Goal: Information Seeking & Learning: Check status

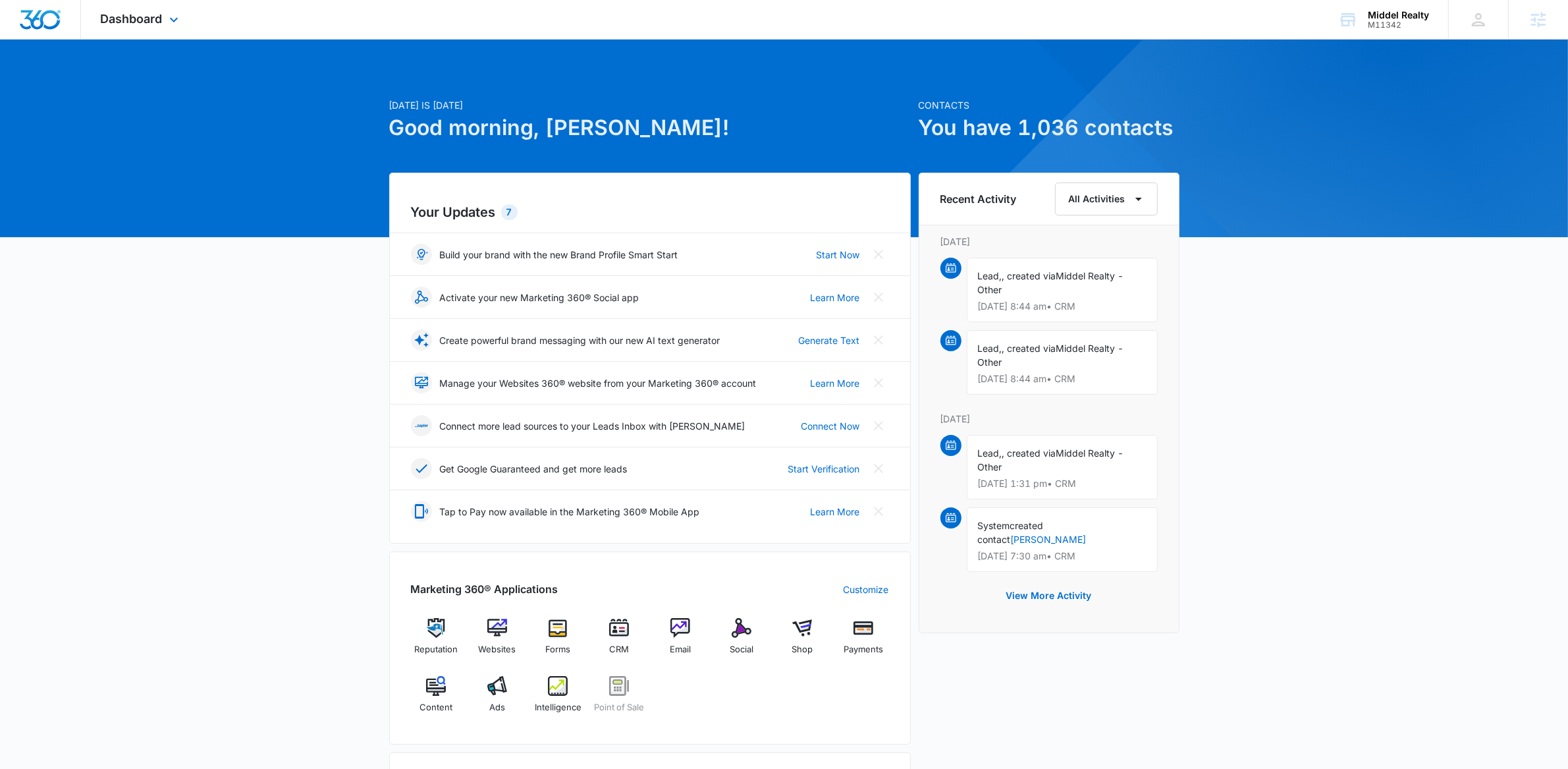
click at [160, 29] on div "Dashboard Apps Reputation Websites Forms CRM Email Social Shop Payments POS Con…" at bounding box center [141, 19] width 120 height 39
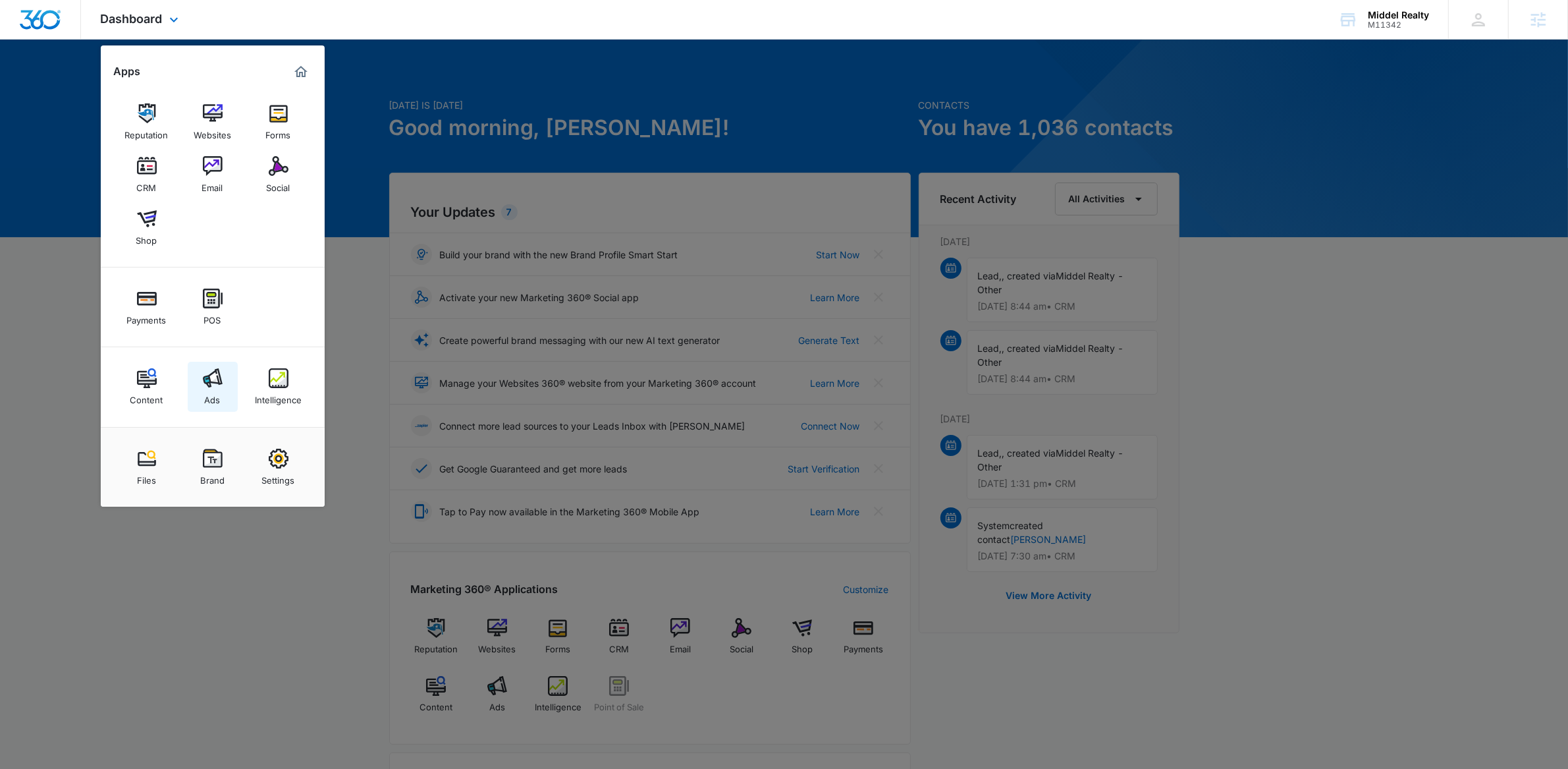
click at [220, 390] on link "Ads" at bounding box center [212, 386] width 50 height 50
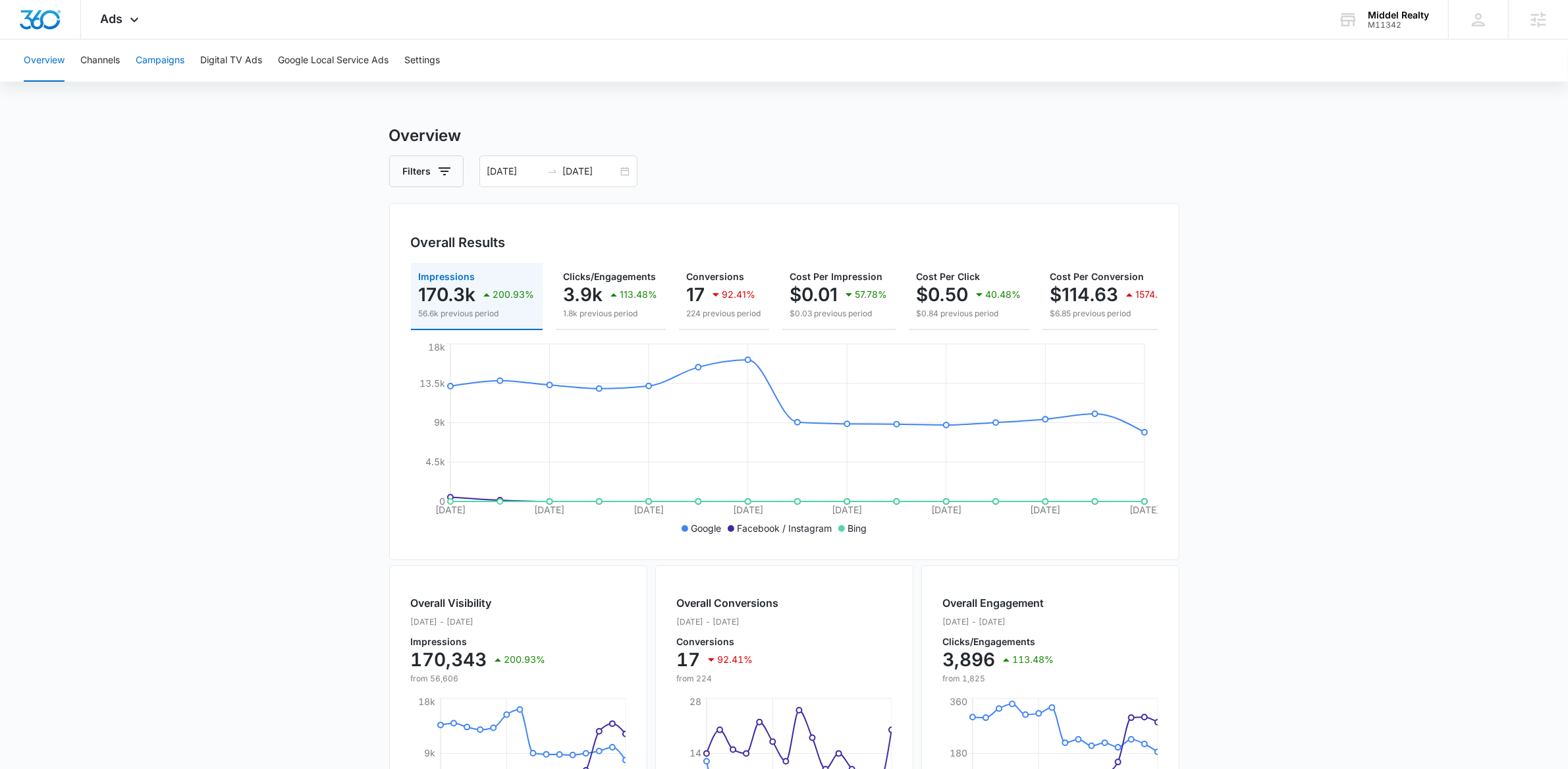
click at [166, 49] on button "Campaigns" at bounding box center [160, 61] width 49 height 43
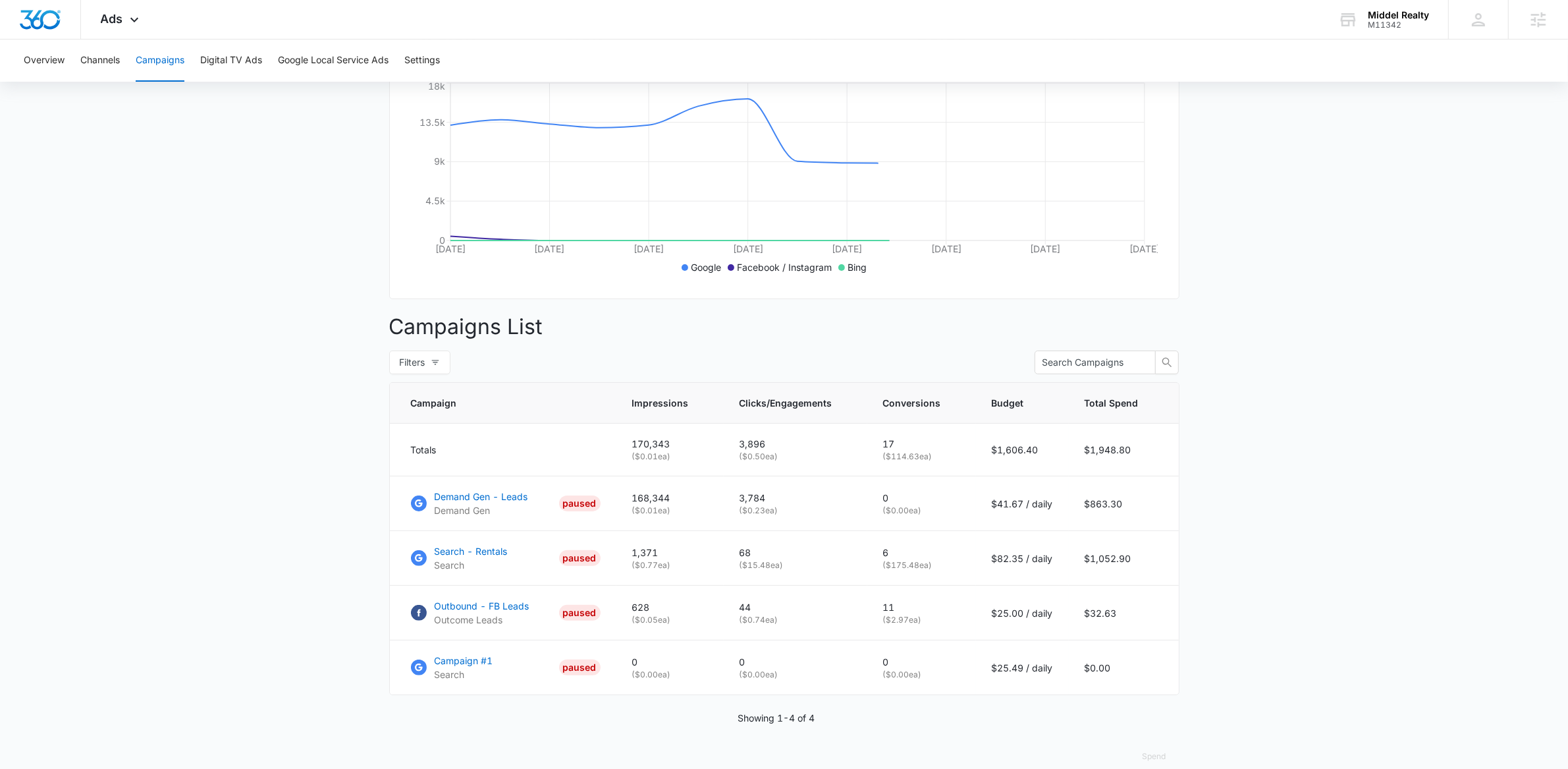
scroll to position [293, 0]
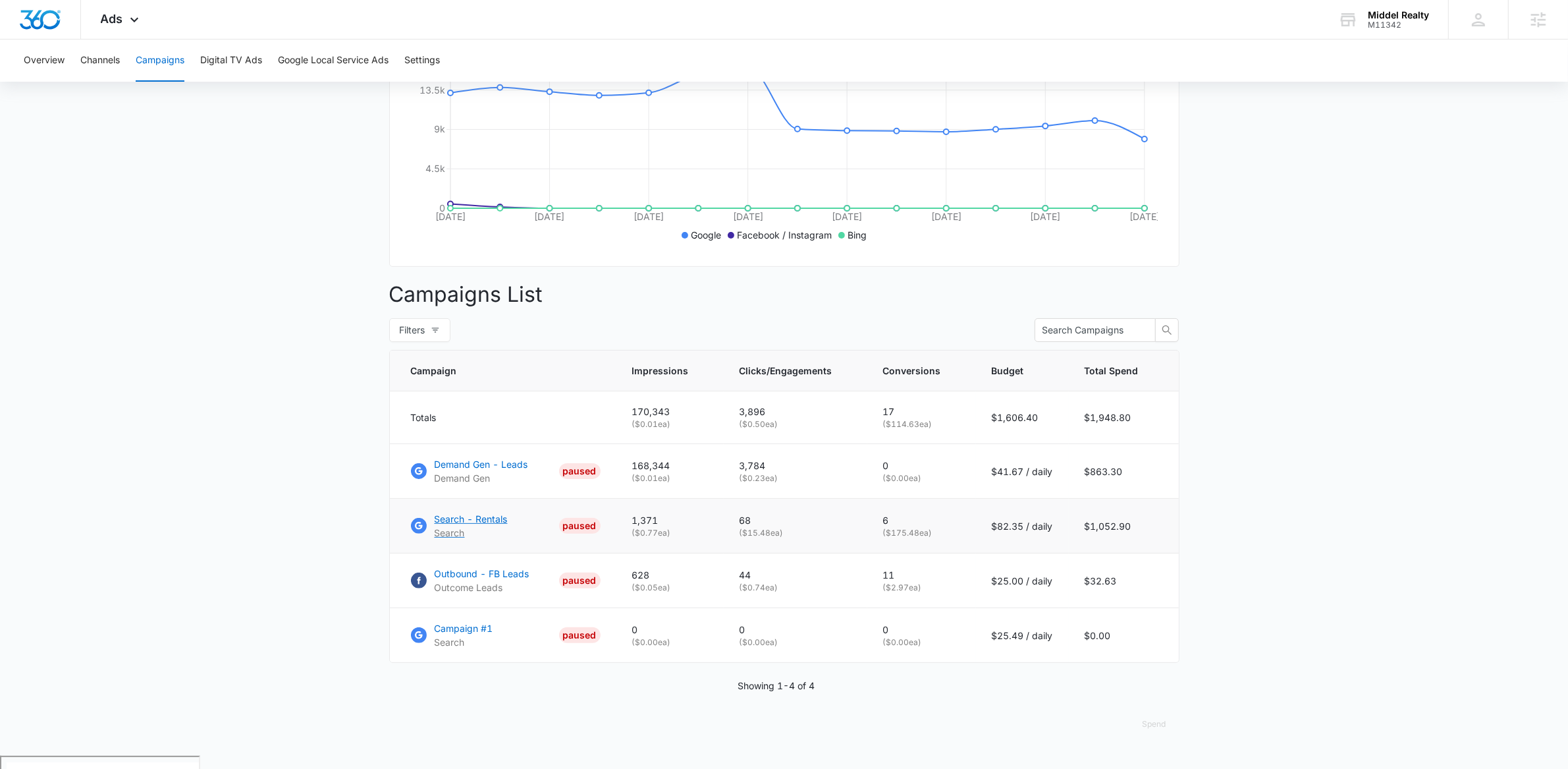
click at [458, 526] on p "Search - Rentals" at bounding box center [471, 518] width 73 height 14
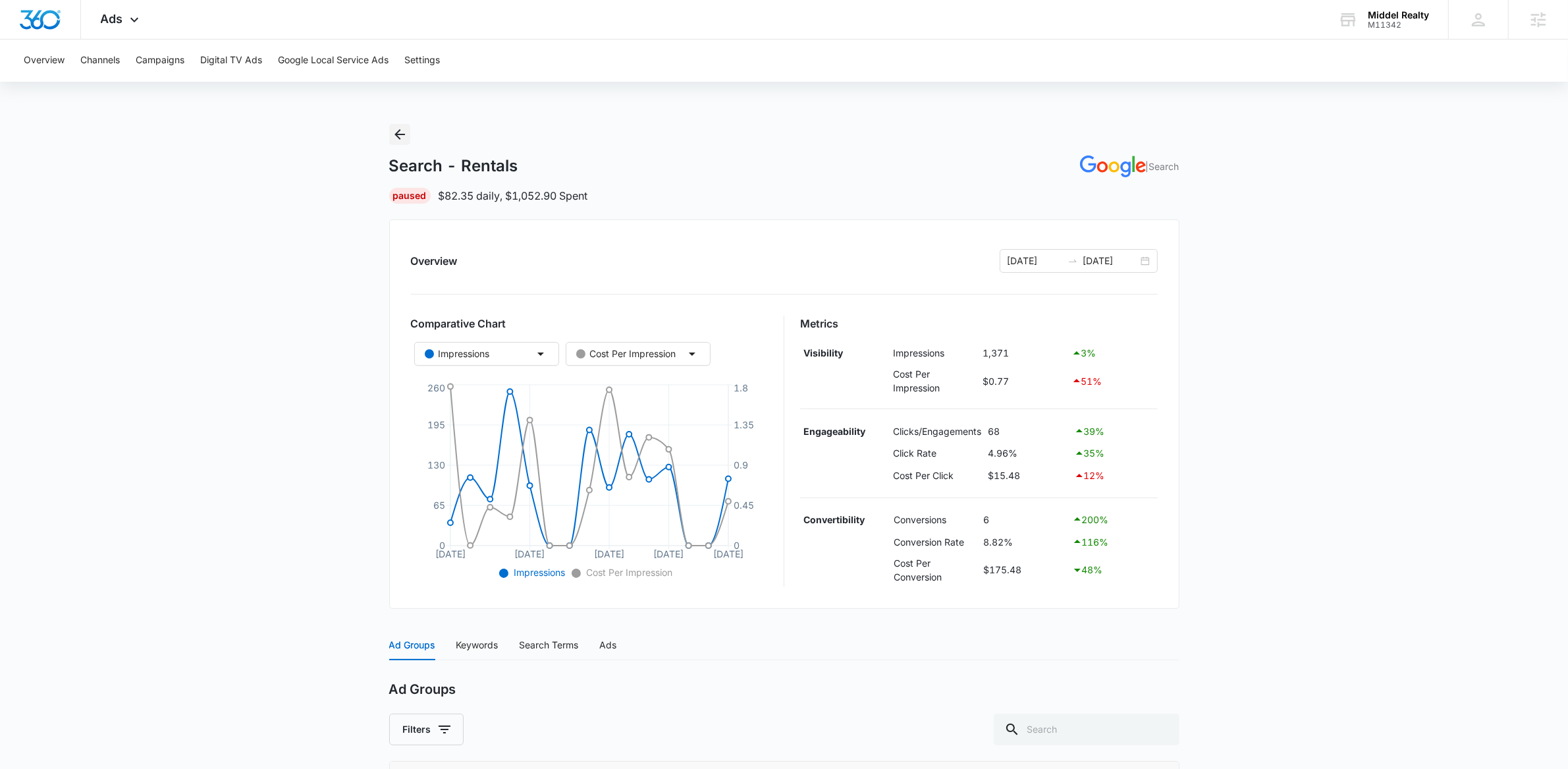
click at [407, 134] on icon "Back" at bounding box center [399, 134] width 16 height 16
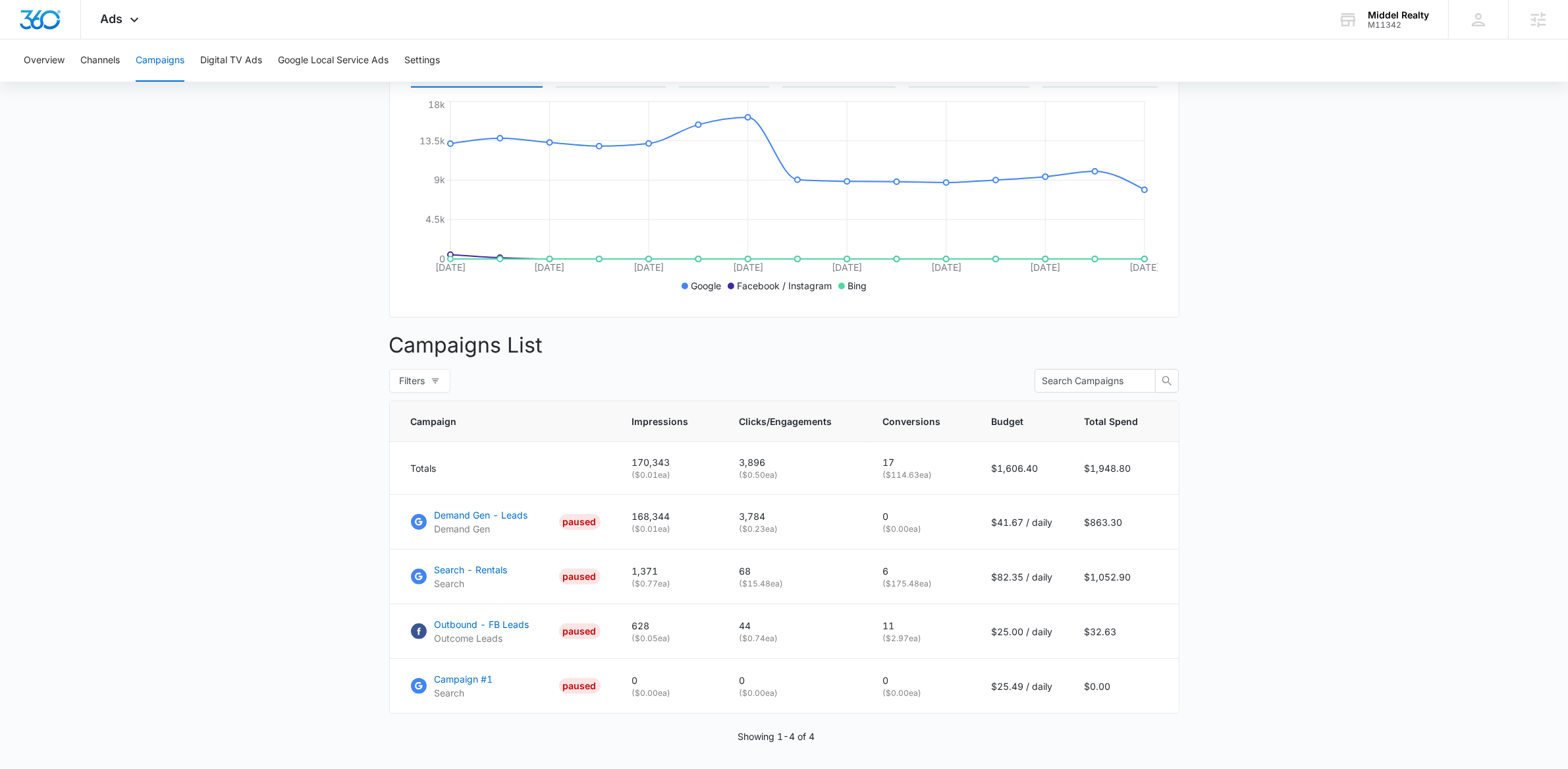
scroll to position [293, 0]
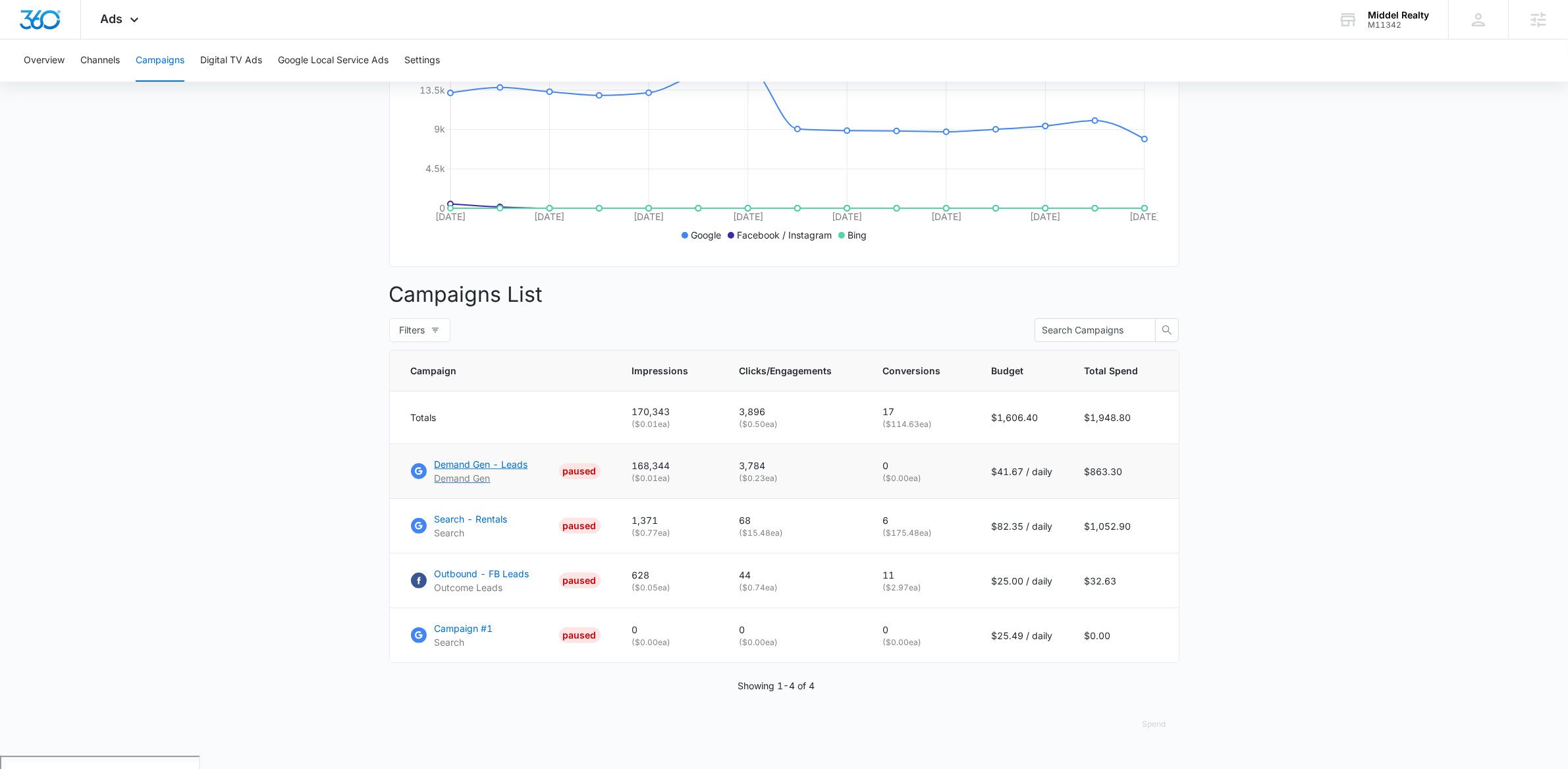
click at [467, 471] on p "Demand Gen - Leads" at bounding box center [481, 463] width 94 height 14
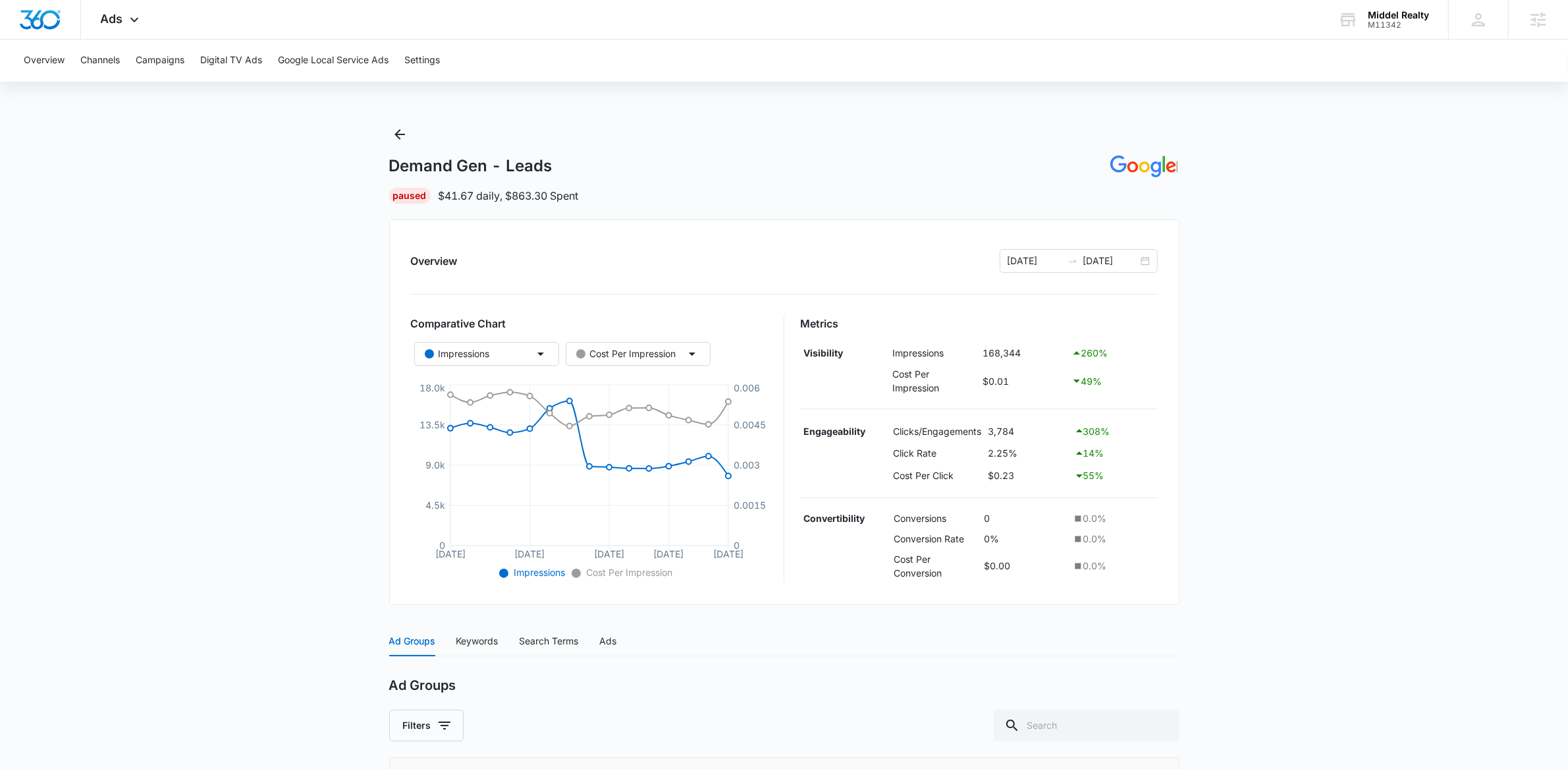
click at [205, 352] on main "Demand Gen - Leads | Paused $41.67 daily , $863.30 Spent Overview 08/25/2025 09…" at bounding box center [784, 519] width 1568 height 791
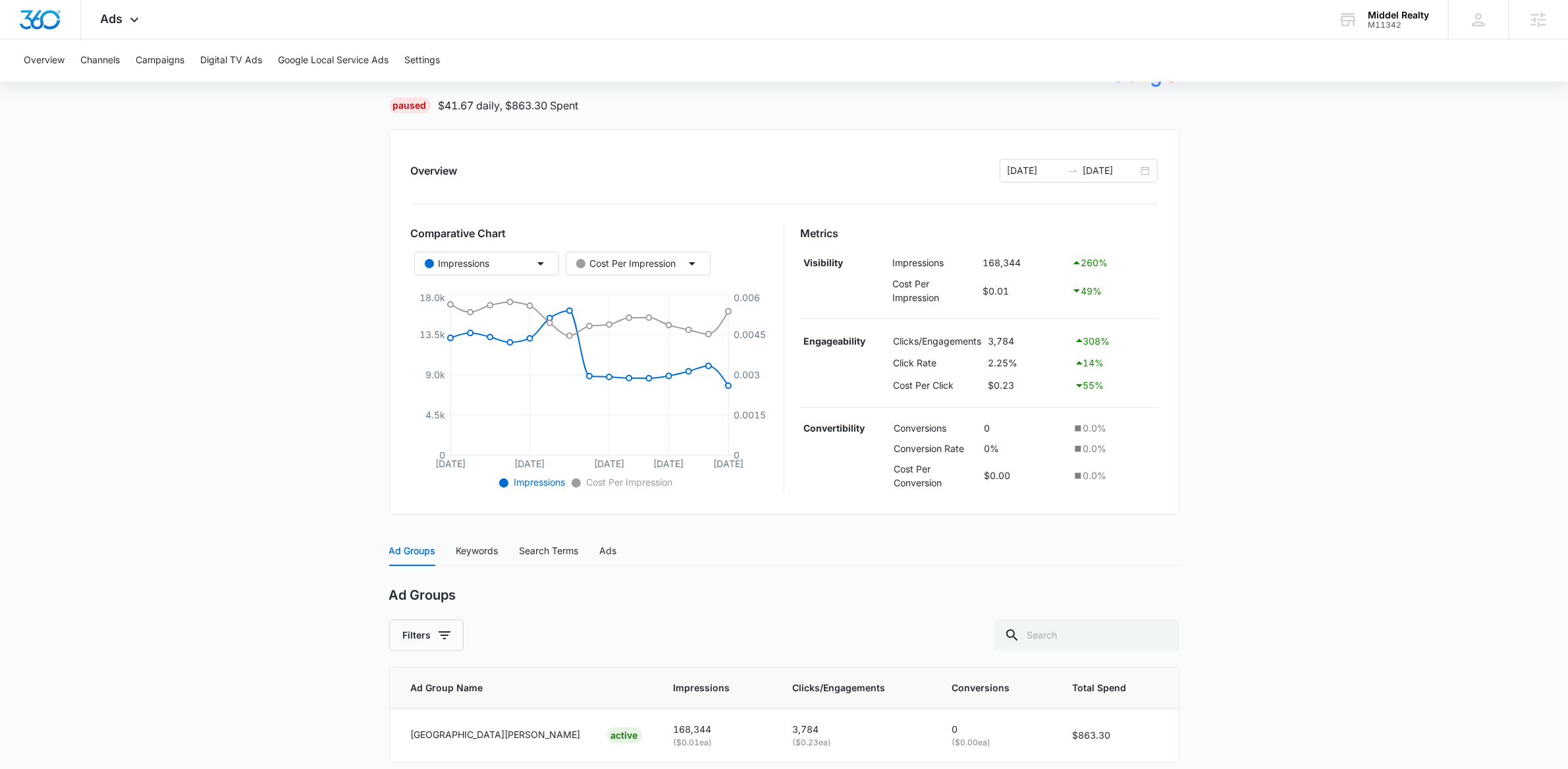
scroll to position [93, 0]
click at [1142, 167] on div "08/25/2025 09/08/2025" at bounding box center [1078, 167] width 158 height 24
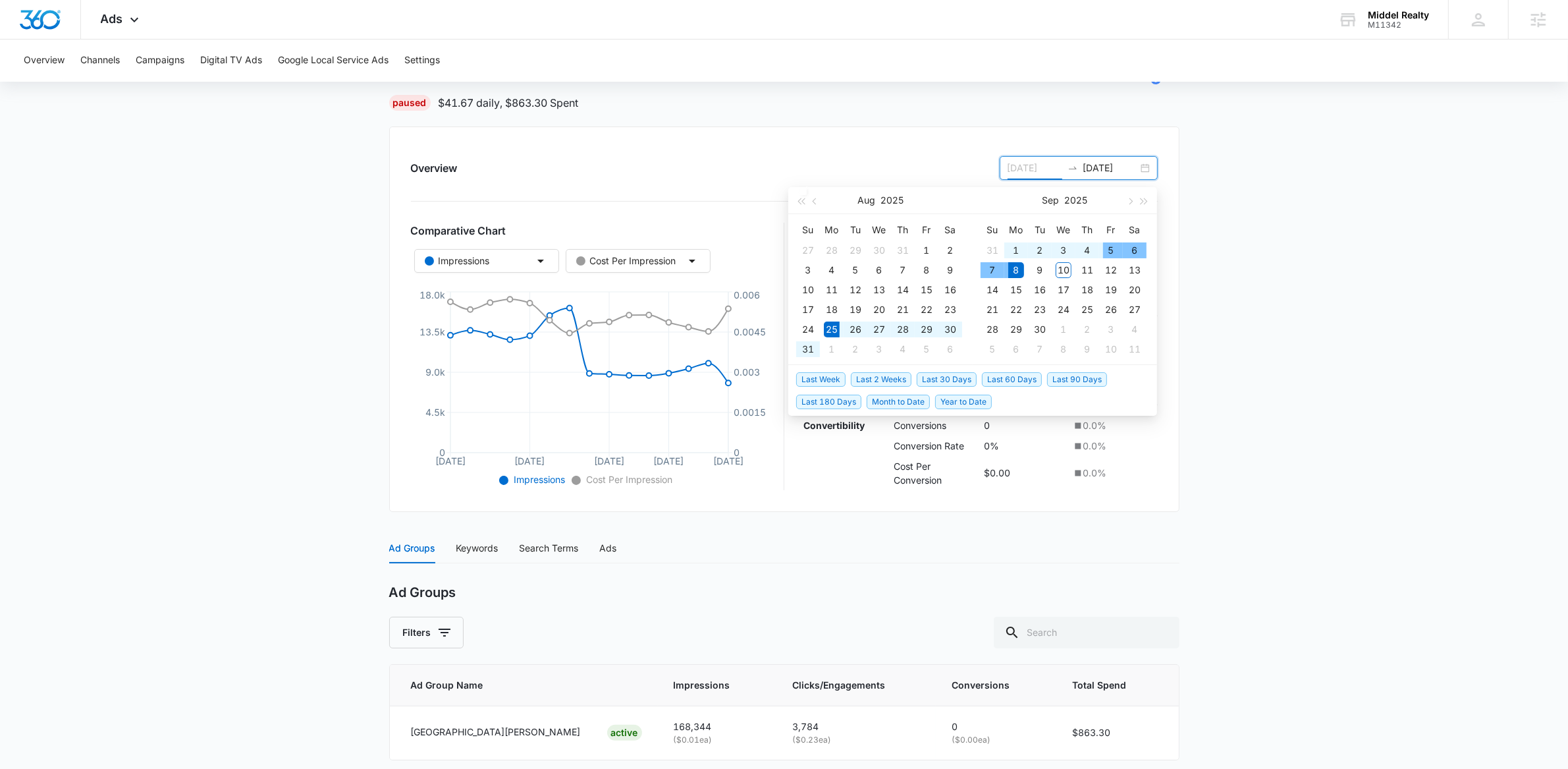
type input "[DATE]"
click at [940, 374] on span "Last 30 Days" at bounding box center [946, 378] width 60 height 14
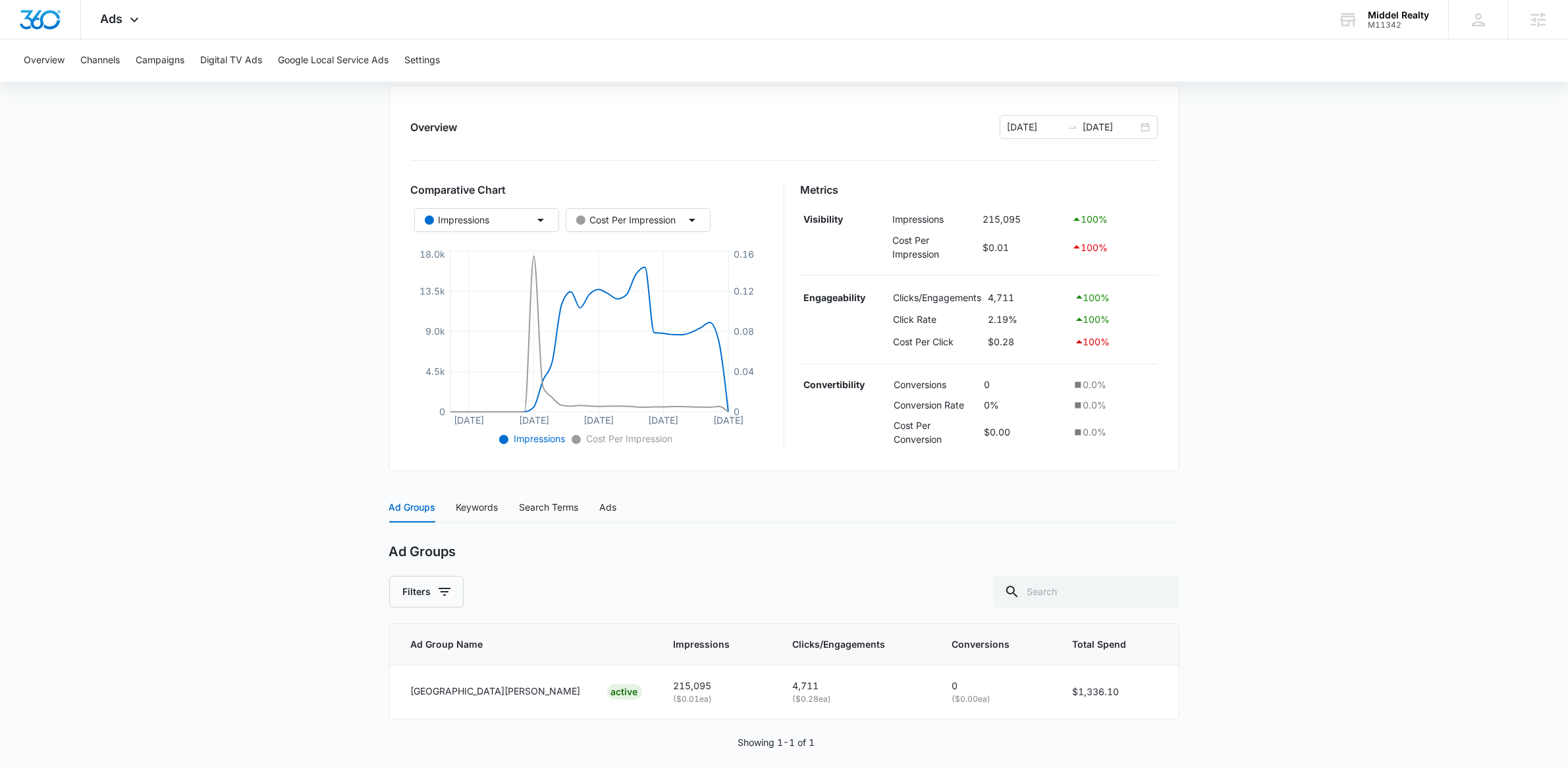
scroll to position [147, 0]
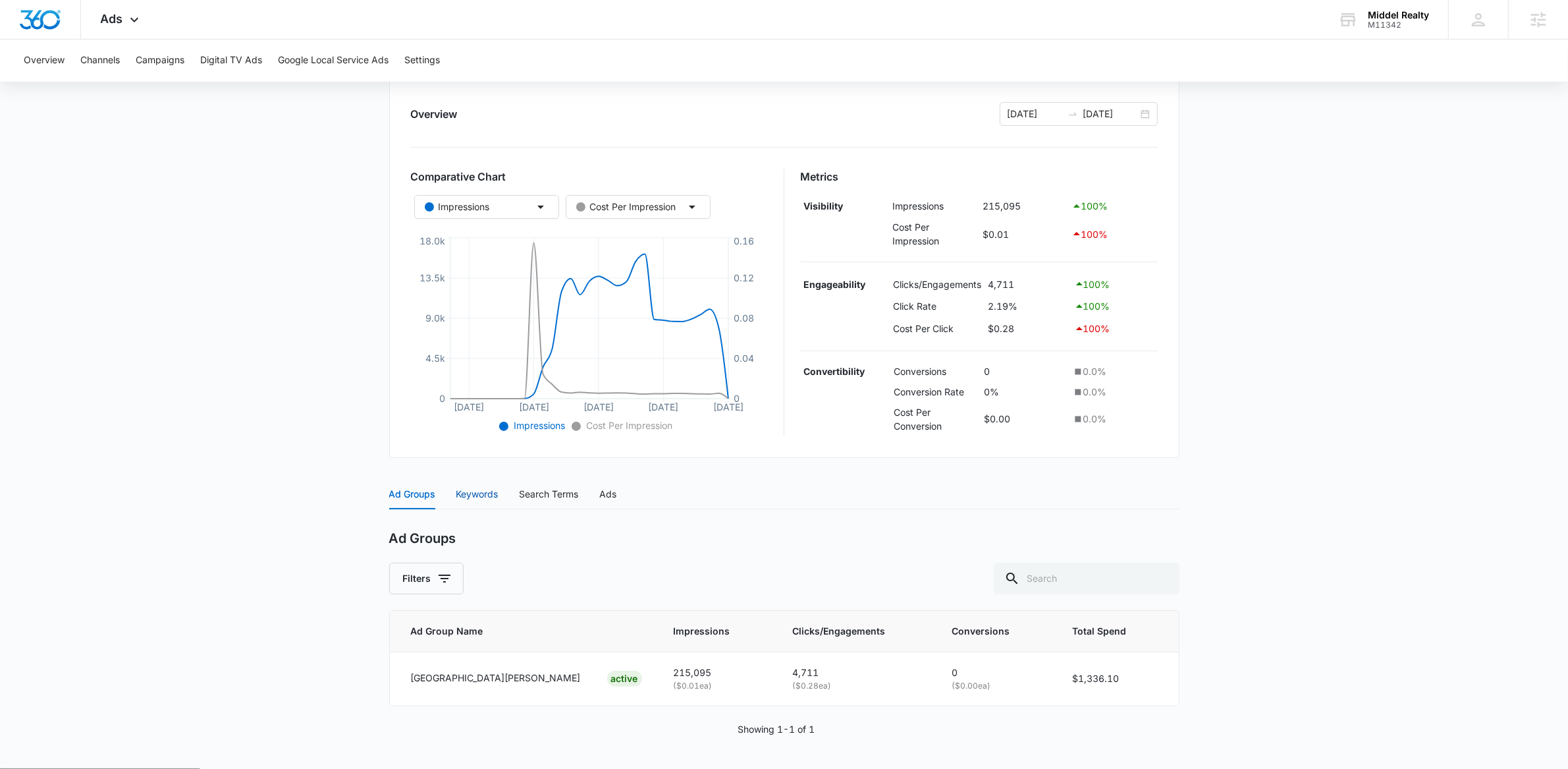
click at [487, 496] on div "Keywords" at bounding box center [478, 494] width 43 height 14
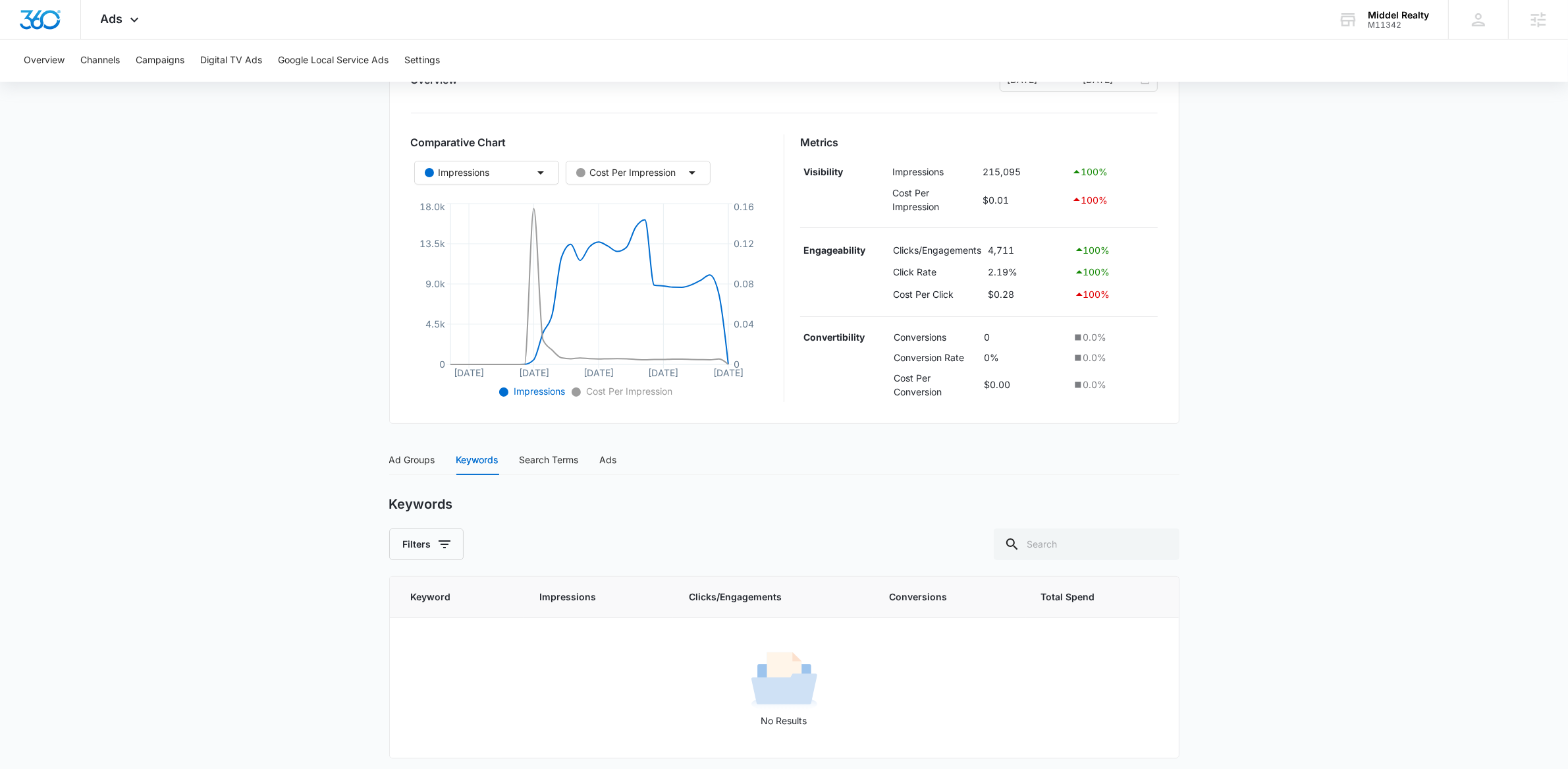
scroll to position [186, 0]
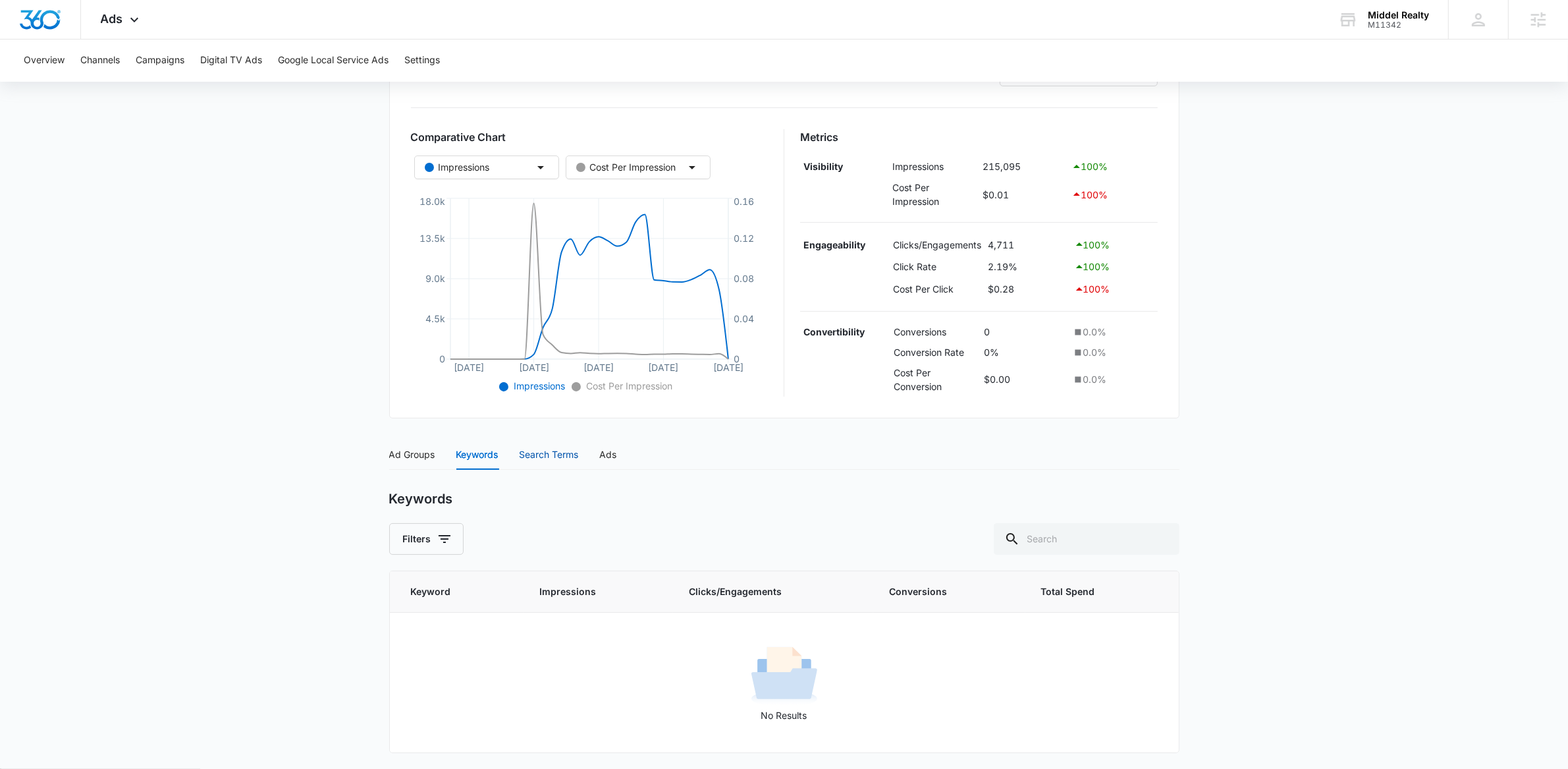
click at [560, 462] on div "Search Terms" at bounding box center [549, 454] width 60 height 14
click at [615, 454] on div "Ads" at bounding box center [608, 454] width 17 height 14
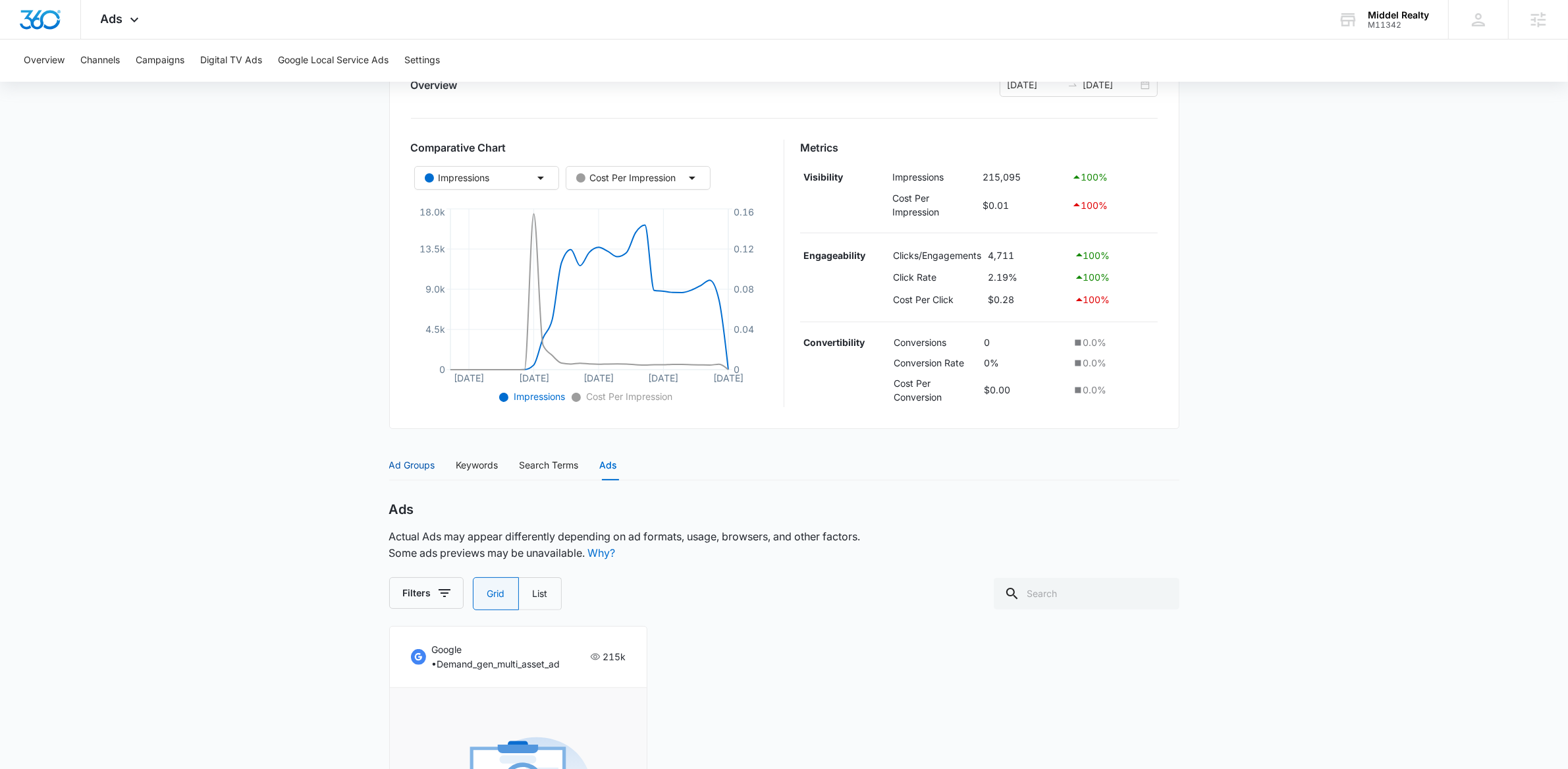
click at [411, 467] on div "Ad Groups" at bounding box center [412, 464] width 46 height 14
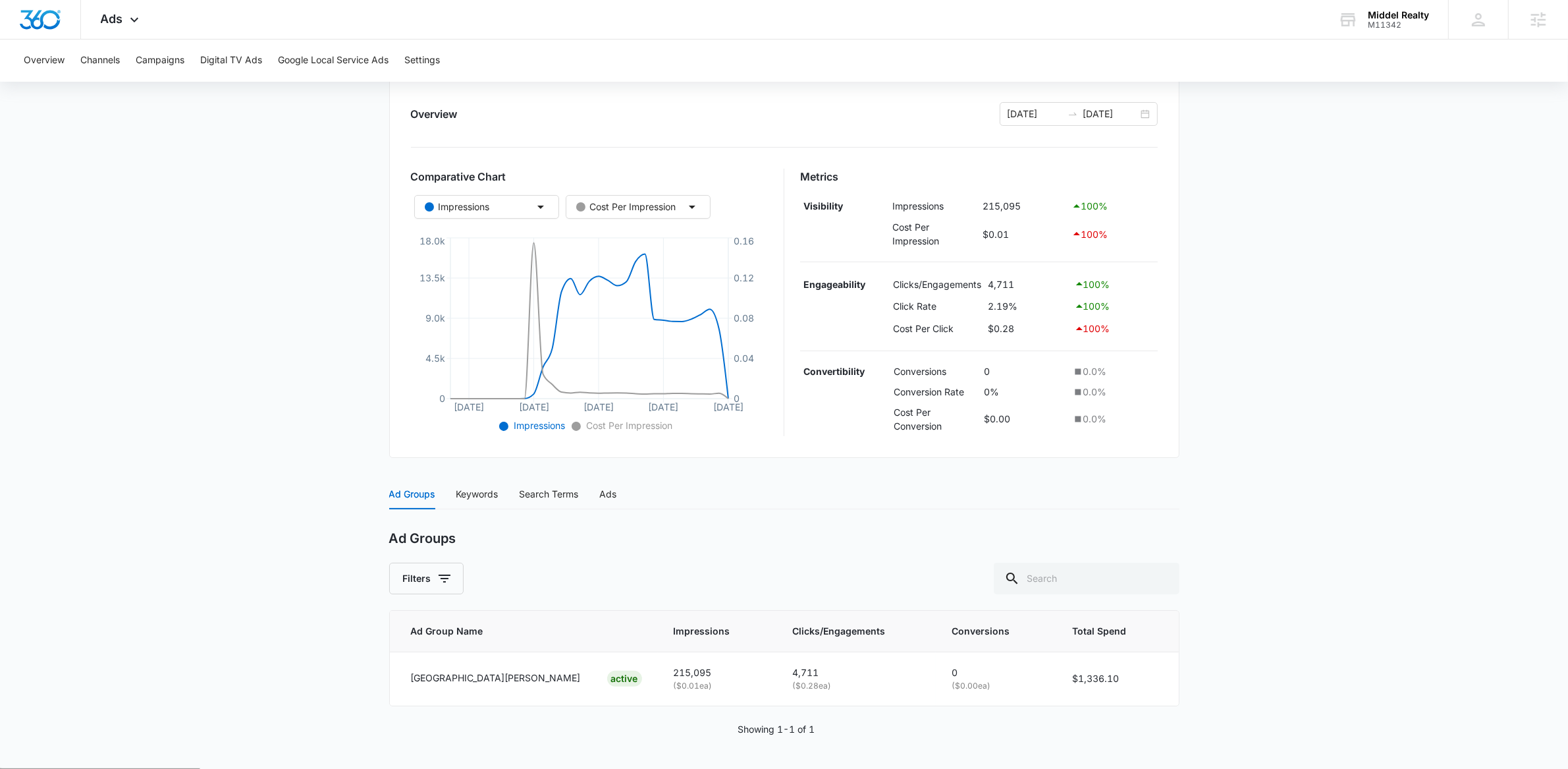
click at [270, 496] on main "Demand Gen - Leads | Paused $41.67 daily , $1,336.10 Spent Overview 08/10/2025 …" at bounding box center [784, 373] width 1568 height 791
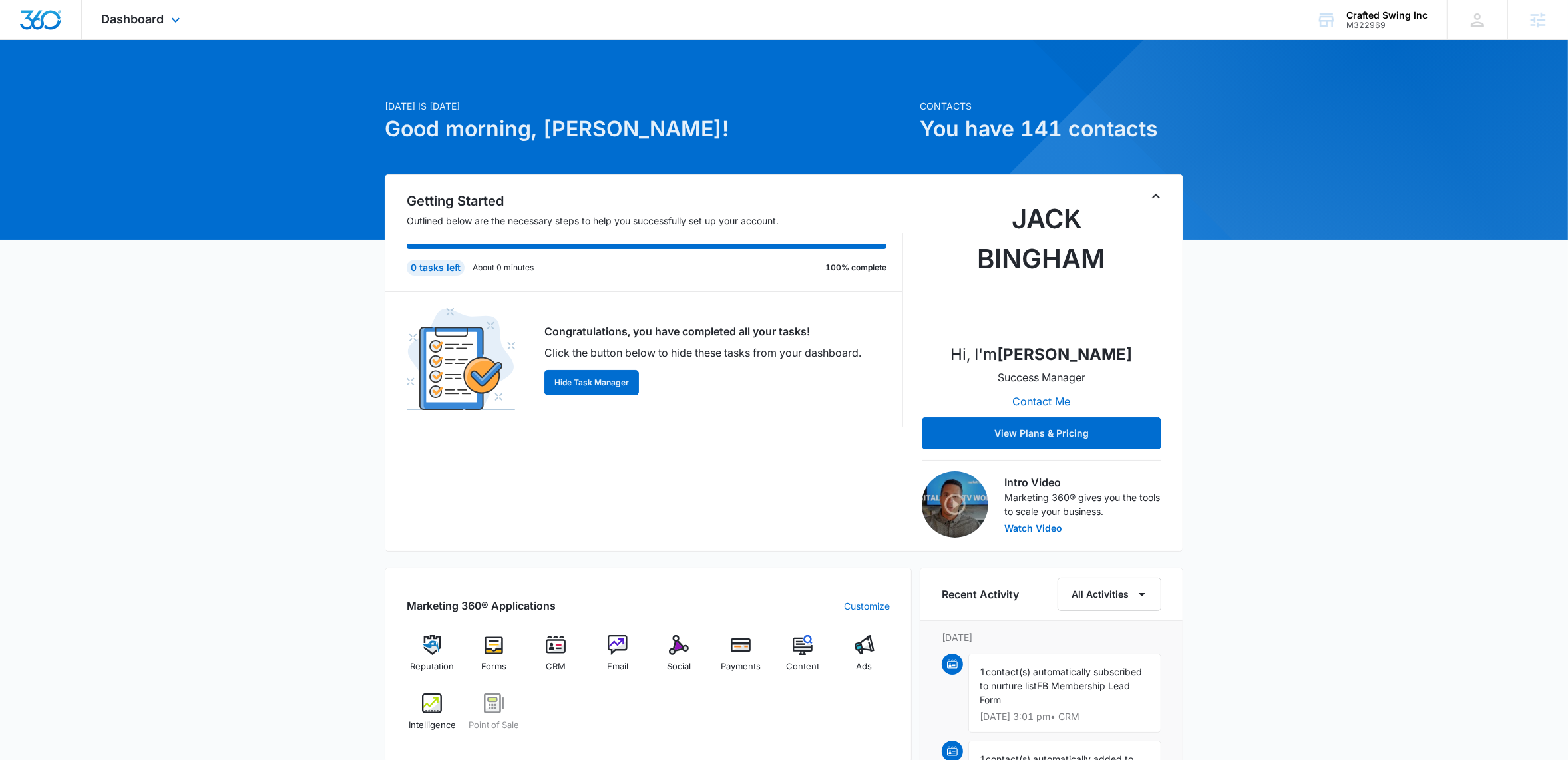
click at [179, 33] on div "Dashboard Apps Reputation Forms CRM Email Social Payments POS Content Ads Intel…" at bounding box center [142, 19] width 121 height 39
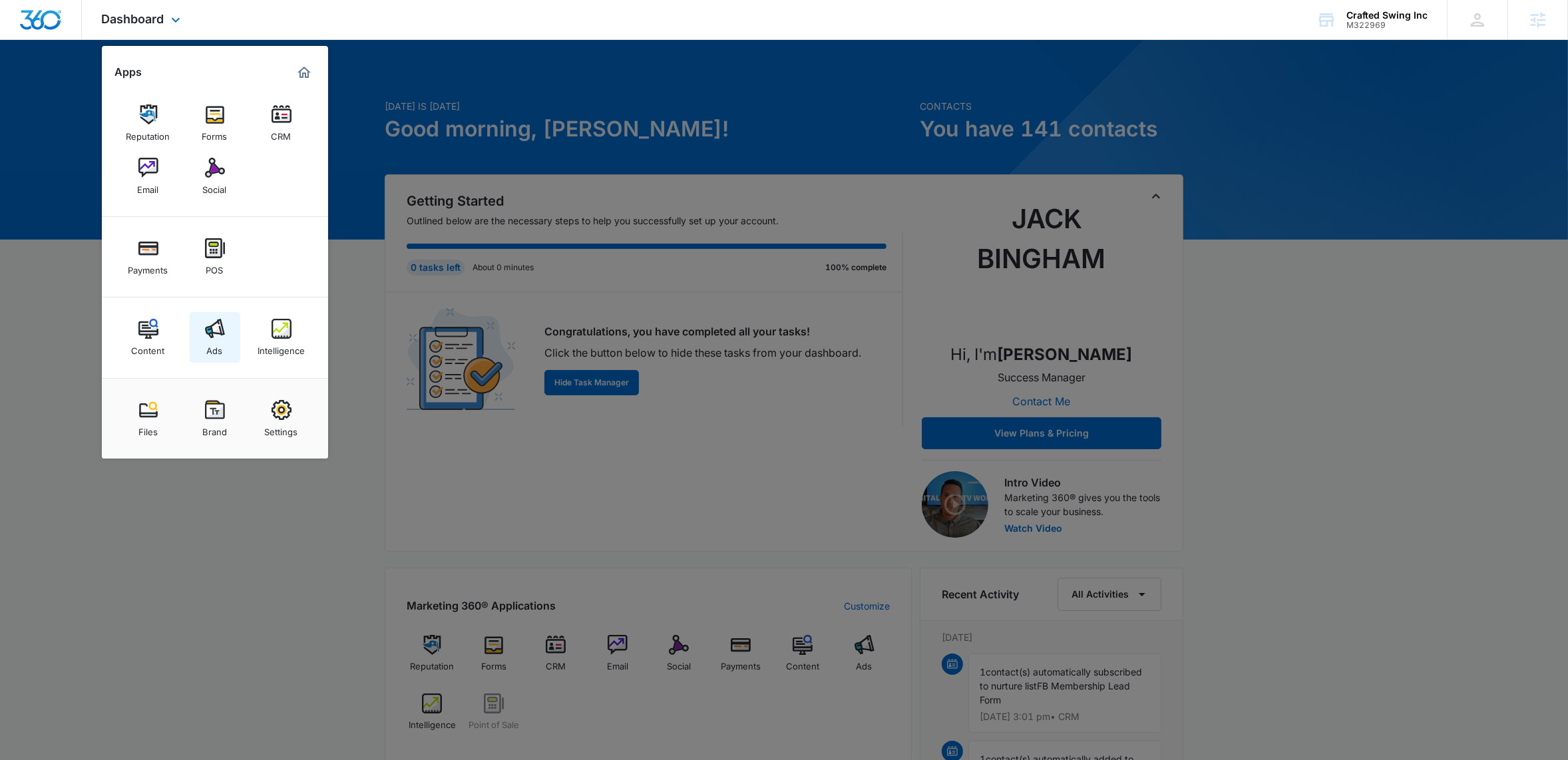
click at [223, 346] on link "Ads" at bounding box center [214, 337] width 51 height 51
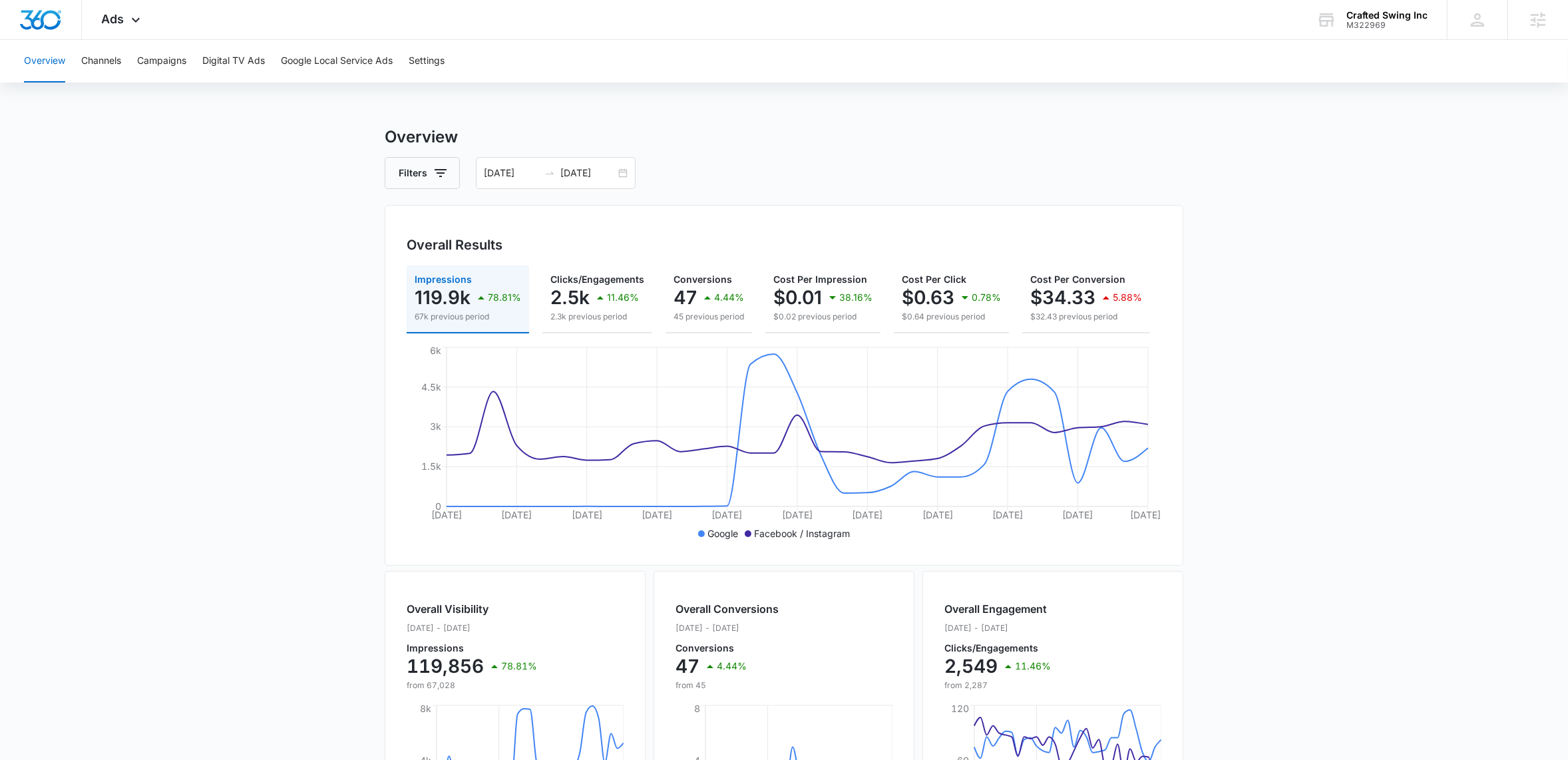
click at [165, 277] on main "Overview Filters 07/26/2025 08/25/2025 Overall Results Impressions 119.9k 78.81…" at bounding box center [784, 603] width 1568 height 956
click at [623, 176] on div "07/26/2025 08/25/2025" at bounding box center [555, 172] width 160 height 32
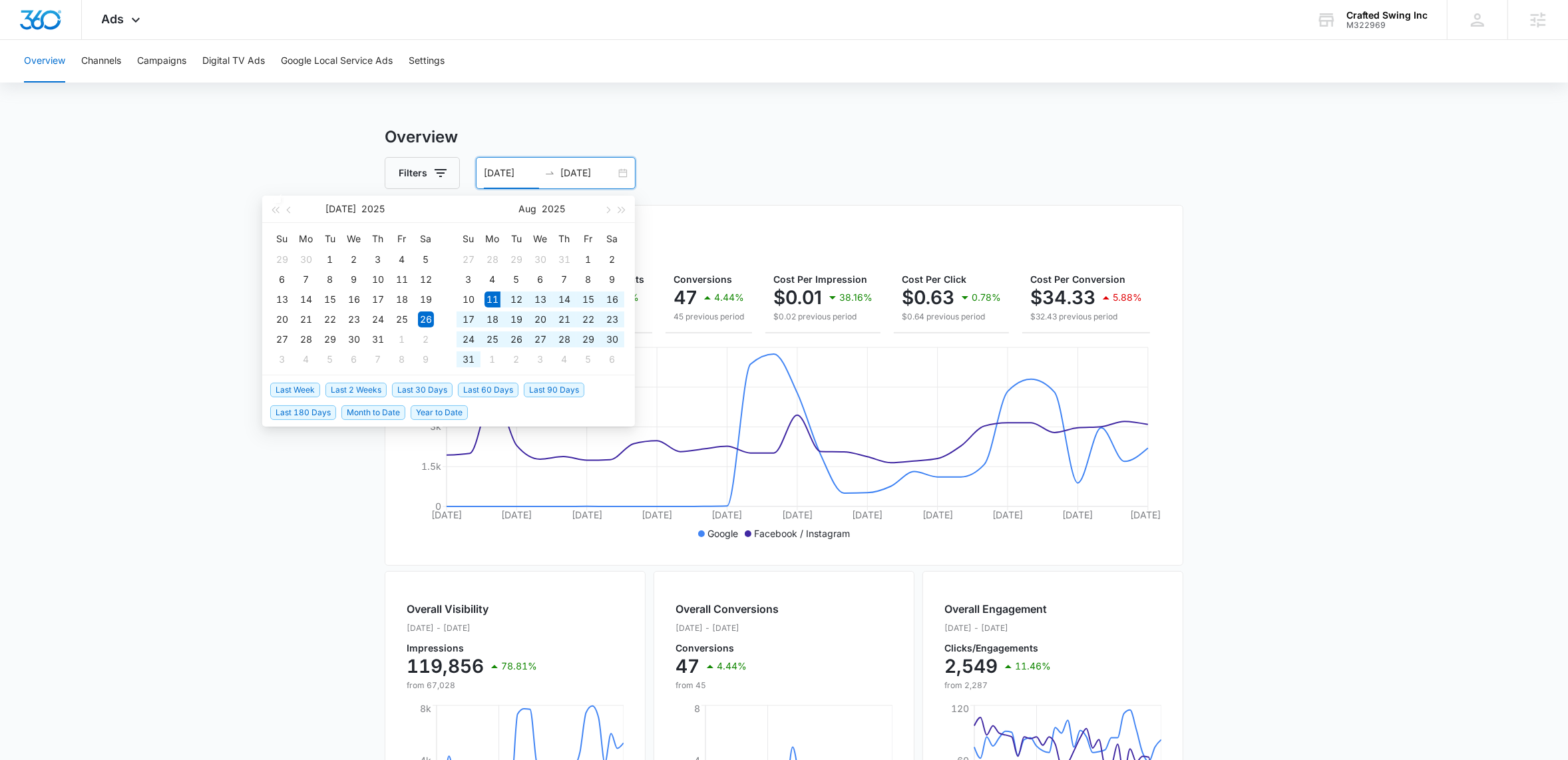
click at [419, 391] on span "Last 30 Days" at bounding box center [421, 389] width 60 height 14
type input "08/11/2025"
type input "09/10/2025"
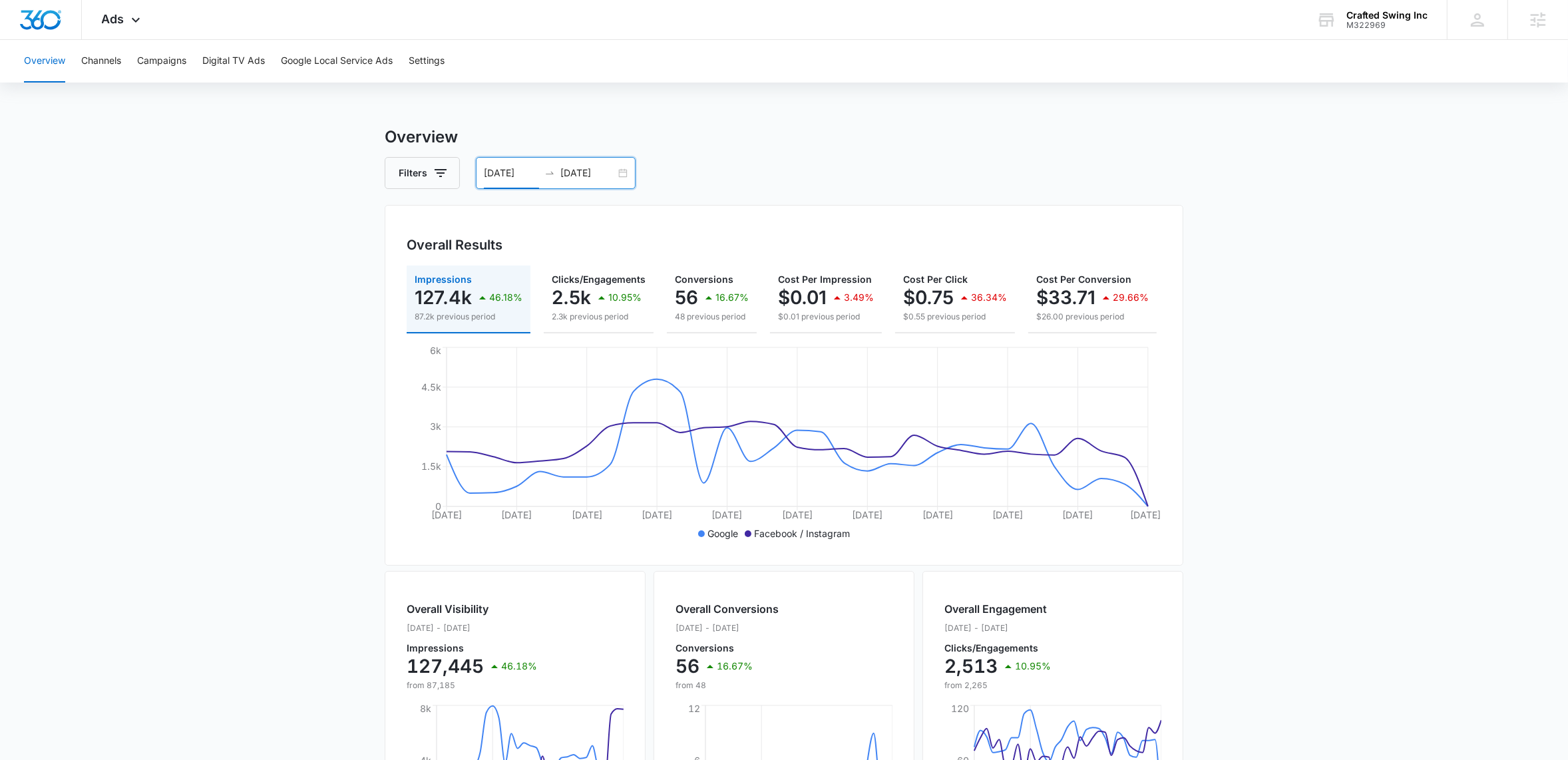
click at [624, 172] on div "08/11/2025 09/10/2025" at bounding box center [555, 172] width 160 height 32
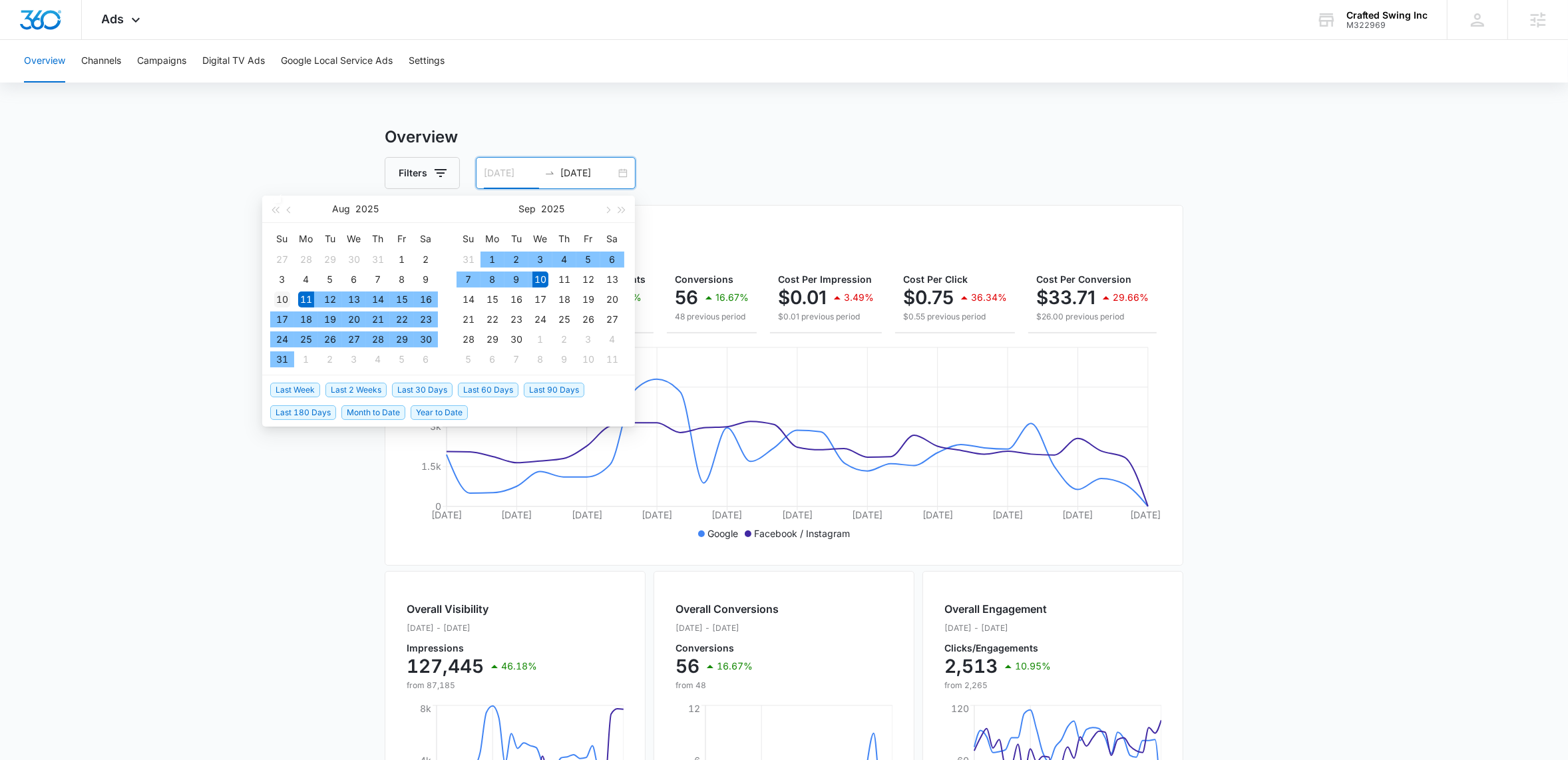
type input "08/10/2025"
click at [286, 296] on div "10" at bounding box center [282, 299] width 16 height 16
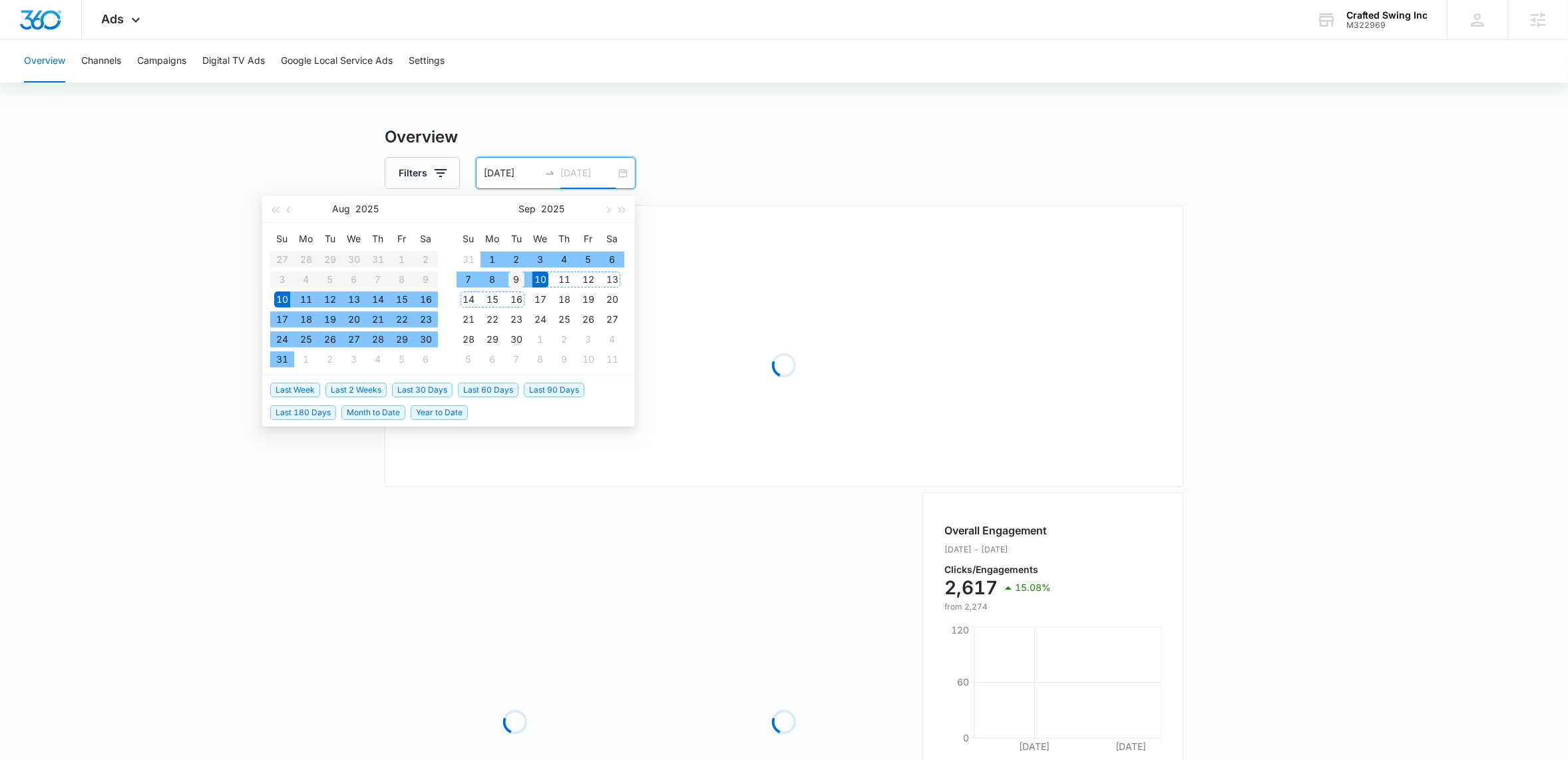
type input "09/09/2025"
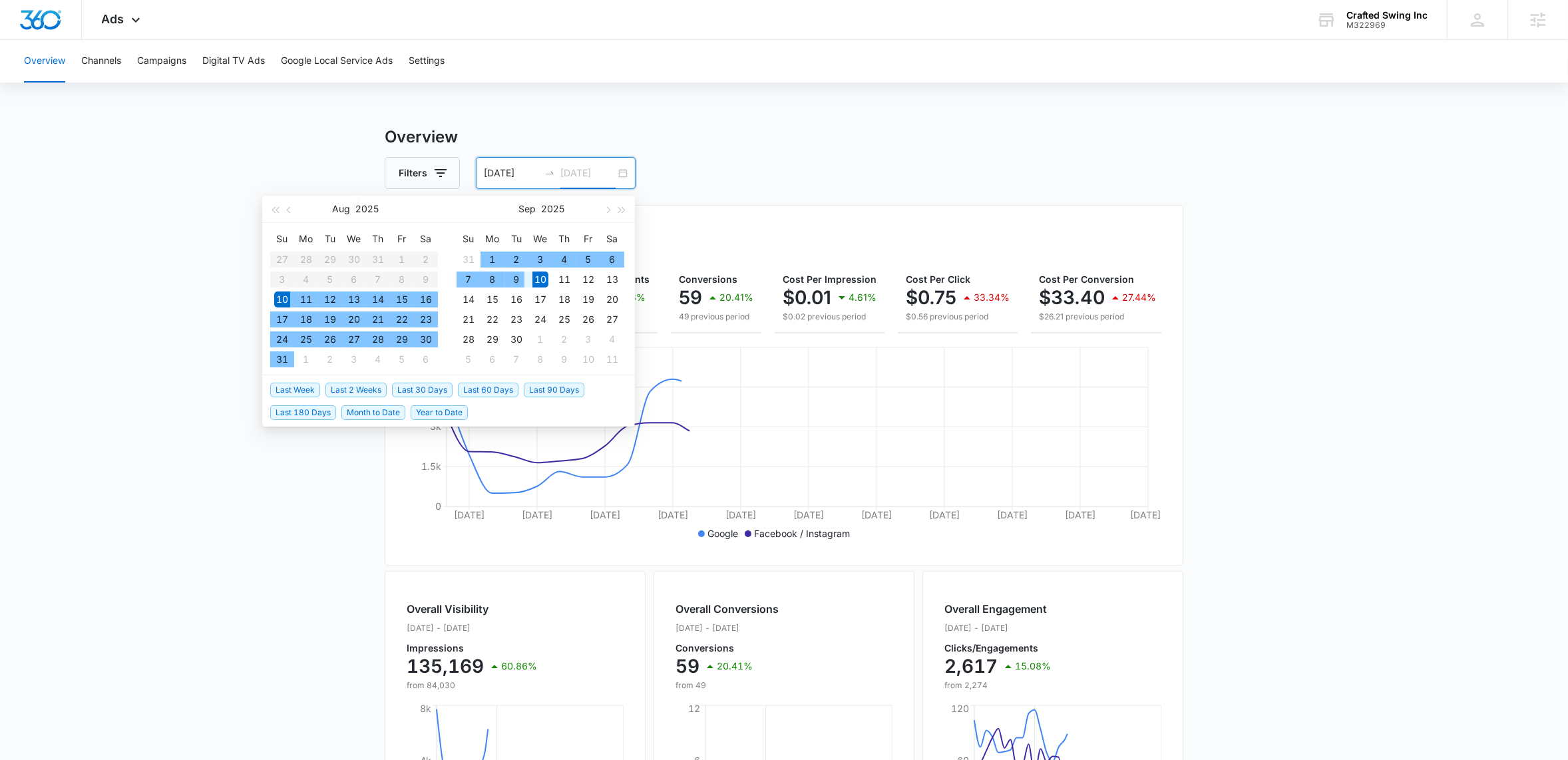
click at [520, 274] on div "9" at bounding box center [516, 279] width 16 height 16
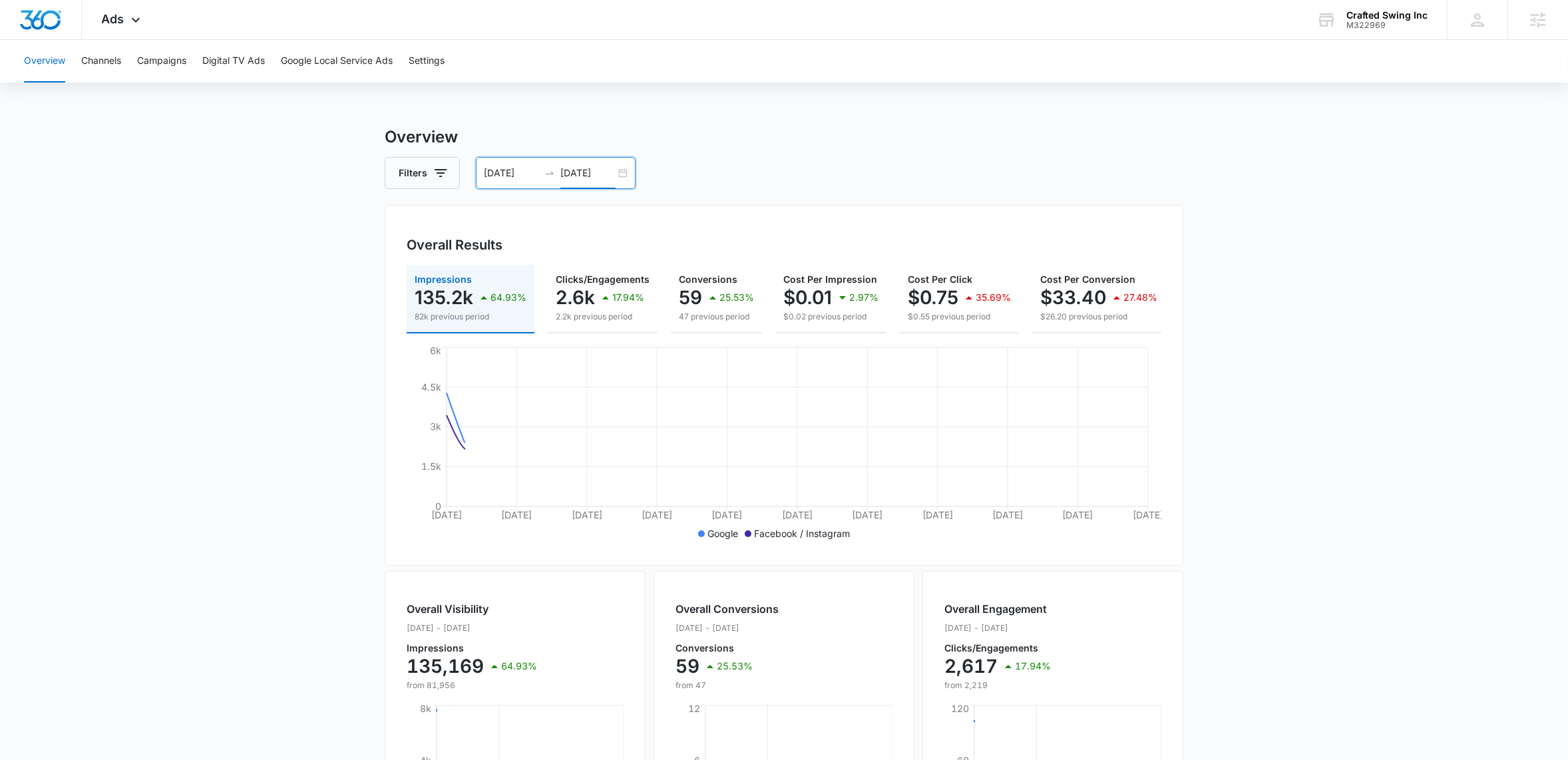
click at [231, 231] on main "Overview Filters 08/10/2025 09/09/2025 Overall Results Impressions 135.2k 64.93…" at bounding box center [784, 603] width 1568 height 956
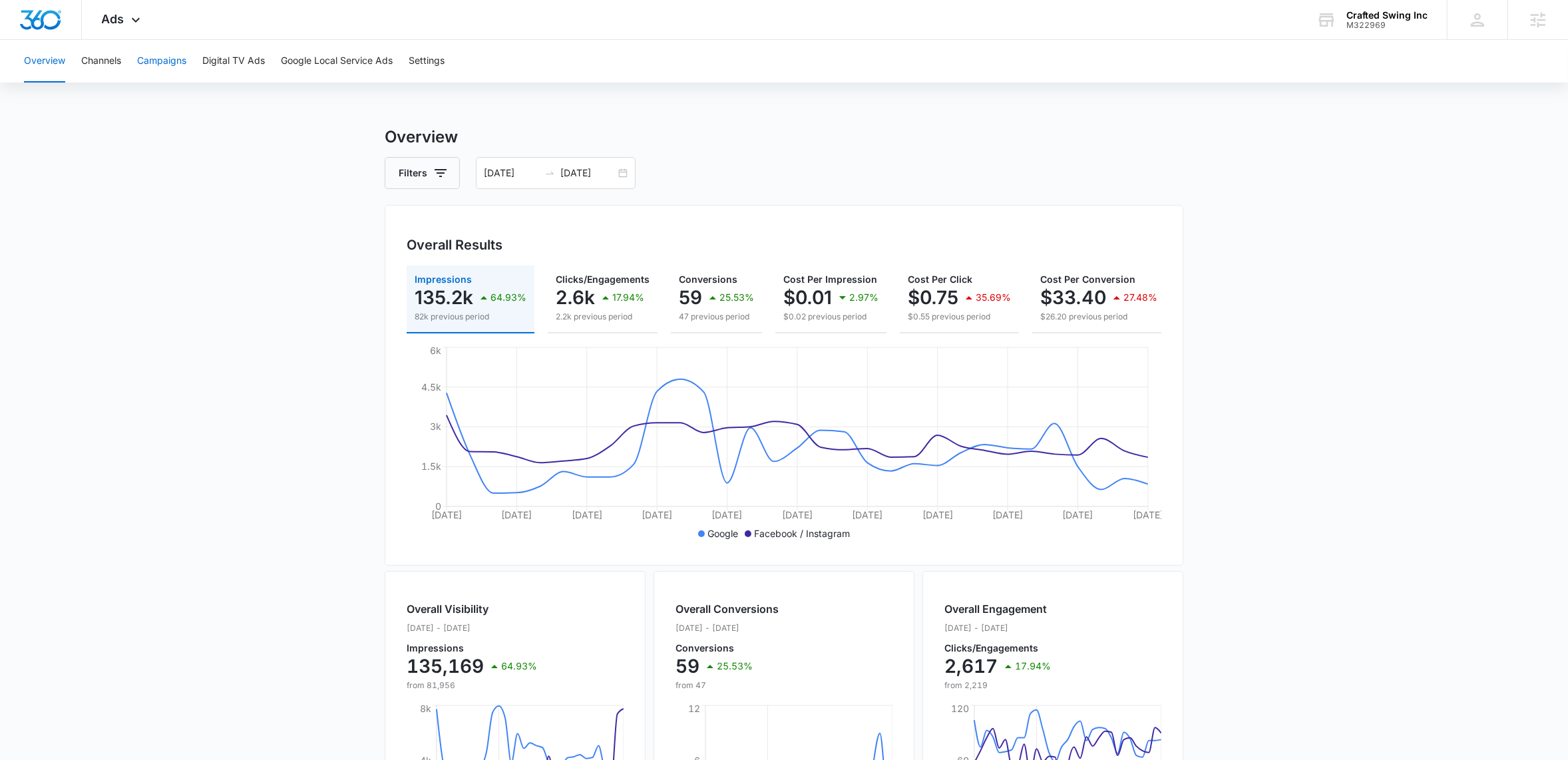
click at [161, 50] on button "Campaigns" at bounding box center [161, 61] width 50 height 43
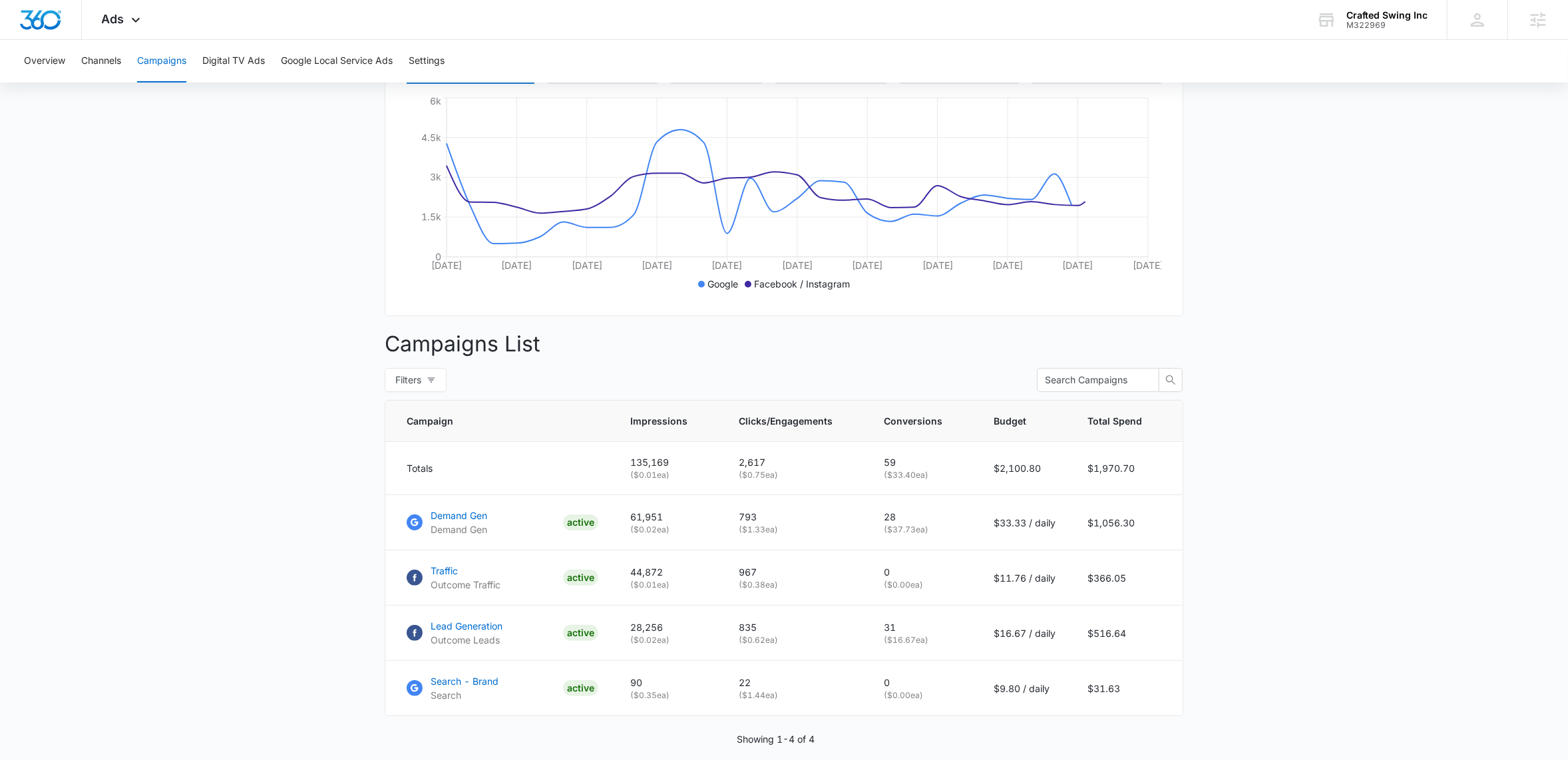
scroll to position [313, 0]
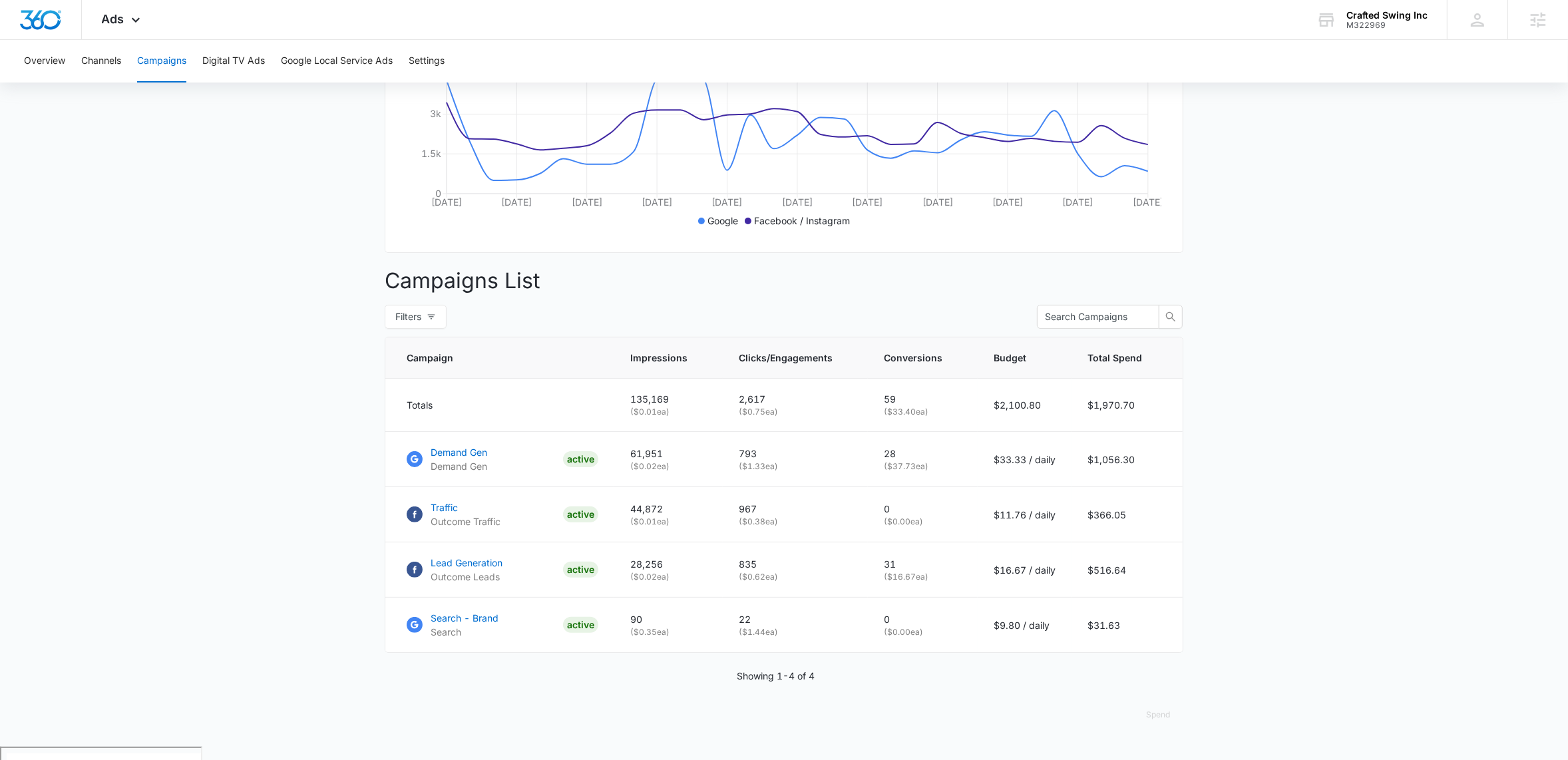
click at [1305, 510] on main "Campaigns Filters 08/10/2025 09/09/2025 Overall Results Impressions 135.2k 64.9…" at bounding box center [784, 280] width 1568 height 935
click at [1255, 511] on main "Campaigns Filters 08/10/2025 09/09/2025 Overall Results Impressions 135.2k 64.9…" at bounding box center [784, 280] width 1568 height 935
drag, startPoint x: 943, startPoint y: 480, endPoint x: 872, endPoint y: 481, distance: 71.0
click at [872, 481] on td "28 ( $37.73 ea)" at bounding box center [922, 460] width 110 height 55
click at [1402, 446] on main "Campaigns Filters 08/10/2025 09/09/2025 Overall Results Impressions 135.2k 64.9…" at bounding box center [784, 280] width 1568 height 935
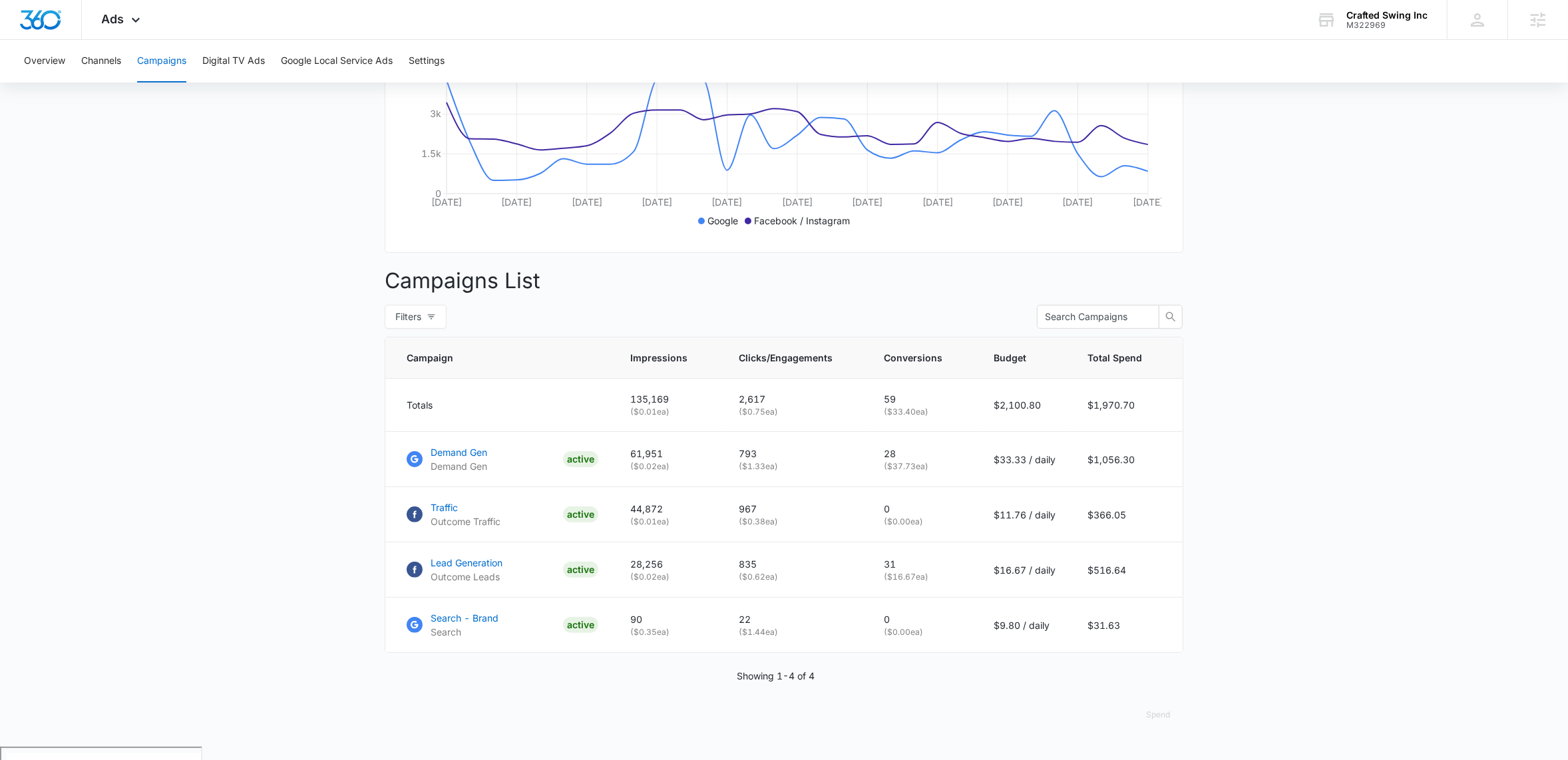
click at [196, 218] on main "Campaigns Filters 08/10/2025 09/09/2025 Overall Results Impressions 135.2k 64.9…" at bounding box center [784, 280] width 1568 height 935
click at [276, 505] on main "Campaigns Filters 08/10/2025 09/09/2025 Overall Results Impressions 135.2k 64.9…" at bounding box center [784, 280] width 1568 height 935
click at [216, 535] on main "Campaigns Filters 08/10/2025 09/09/2025 Overall Results Impressions 135.2k 64.9…" at bounding box center [784, 280] width 1568 height 935
